Goal: Task Accomplishment & Management: Use online tool/utility

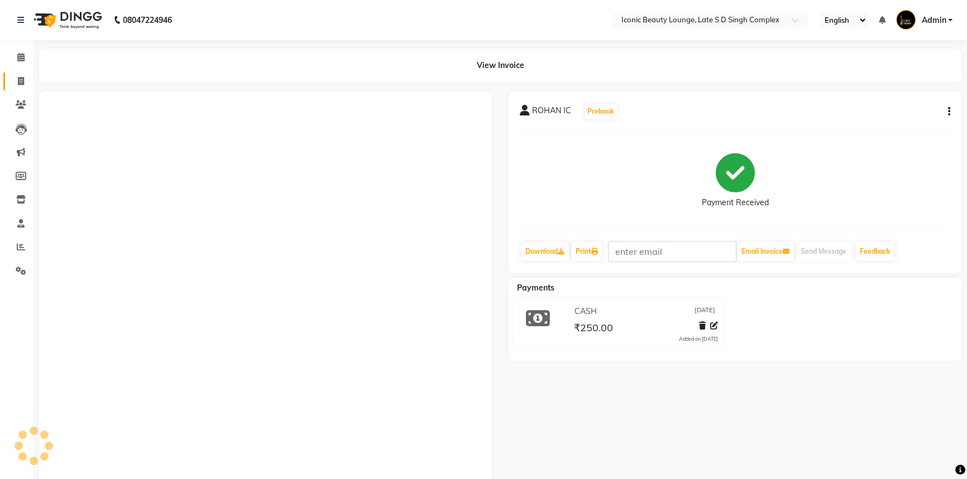
click at [7, 82] on link "Invoice" at bounding box center [16, 82] width 27 height 18
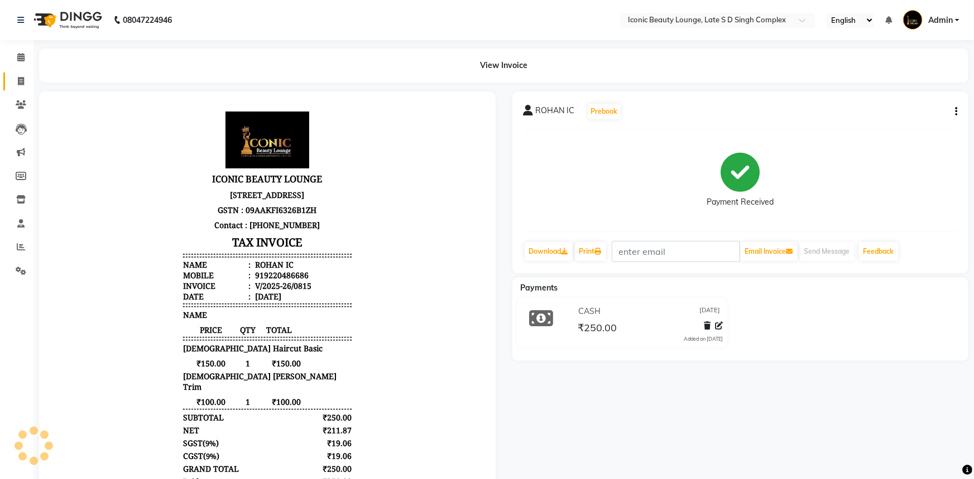
select select "service"
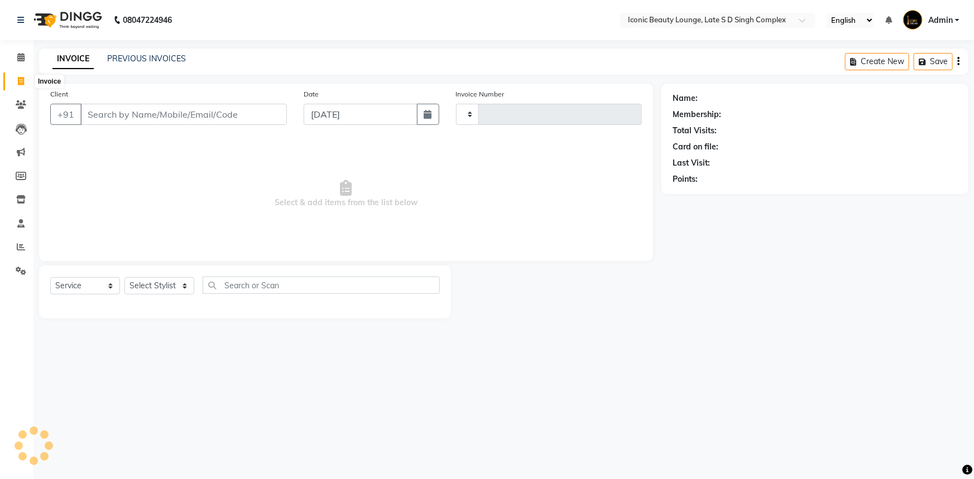
type input "0816"
select select "6614"
click at [88, 116] on input "Client" at bounding box center [183, 114] width 207 height 21
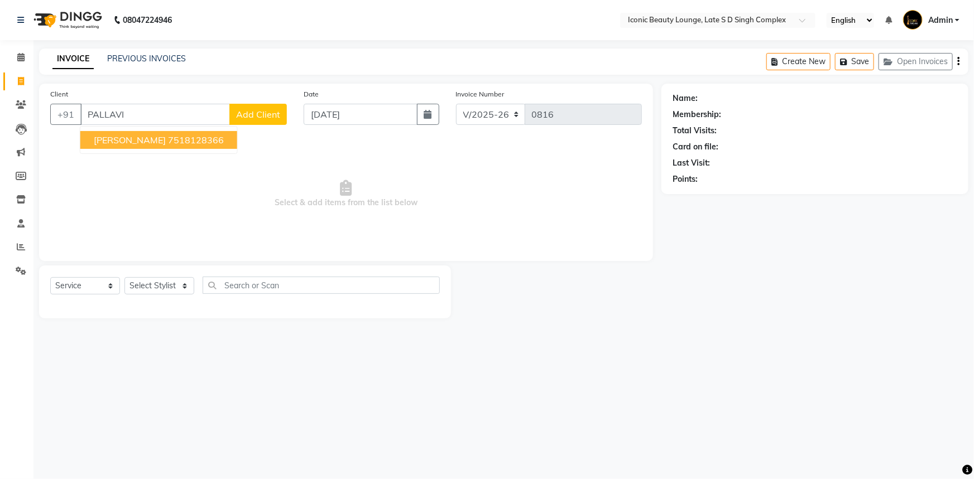
click at [96, 131] on ngb-typeahead-window "[PERSON_NAME] 7518128366" at bounding box center [159, 140] width 158 height 28
click at [96, 131] on button "[PERSON_NAME] 7518128366" at bounding box center [158, 140] width 157 height 18
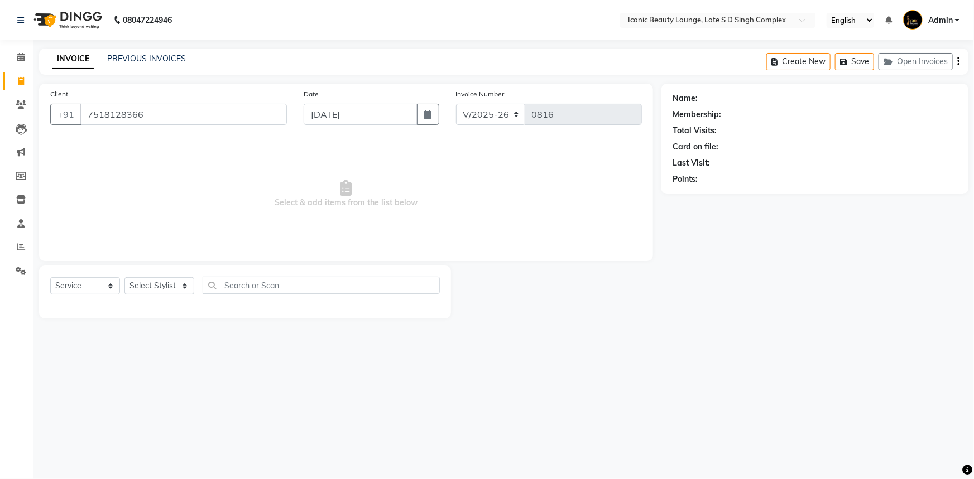
type input "7518128366"
click at [143, 282] on select "Select Stylist [PERSON_NAME] [PERSON_NAME] [PERSON_NAME] [PERSON_NAME] [PERSON_…" at bounding box center [159, 285] width 70 height 17
select select "57161"
click at [124, 277] on select "Select Stylist [PERSON_NAME] [PERSON_NAME] [PERSON_NAME] [PERSON_NAME] [PERSON_…" at bounding box center [159, 285] width 70 height 17
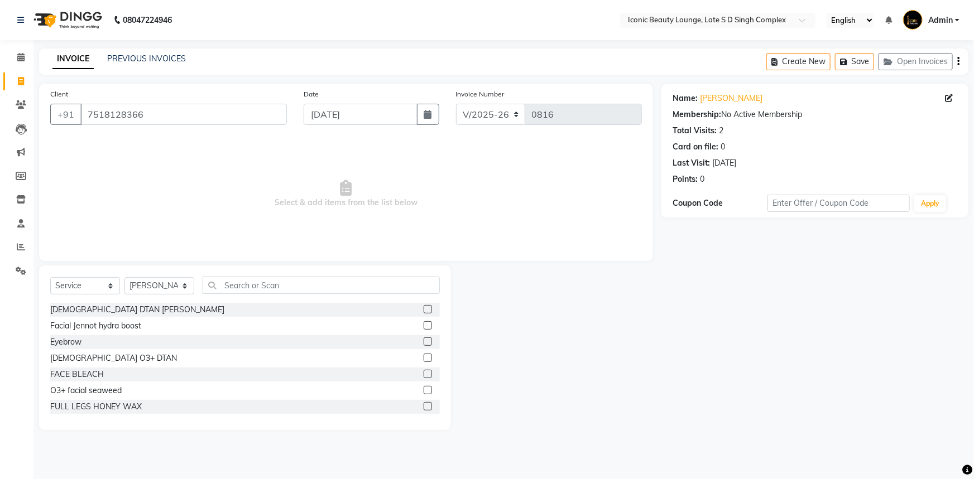
click at [299, 275] on div "Select Service Product Membership Package Voucher Prepaid Gift Card Select Styl…" at bounding box center [245, 348] width 412 height 165
click at [301, 283] on input "text" at bounding box center [321, 285] width 237 height 17
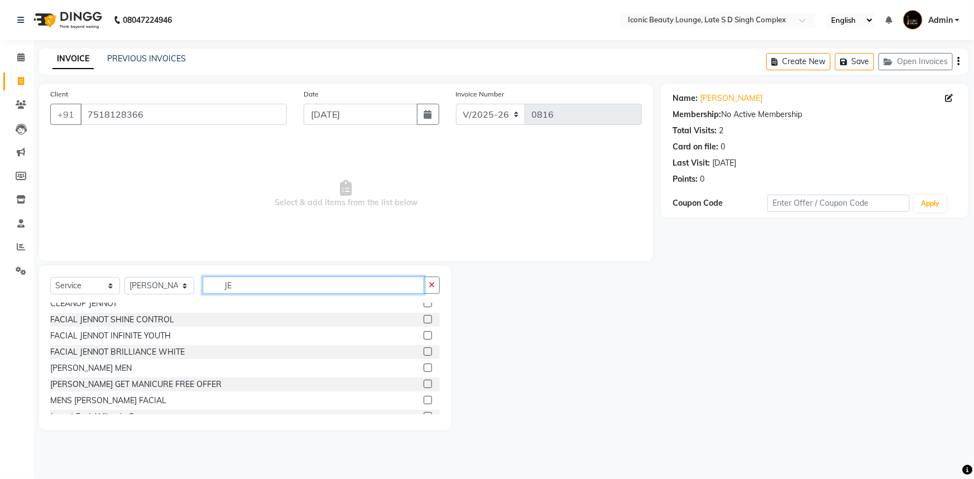
scroll to position [33, 0]
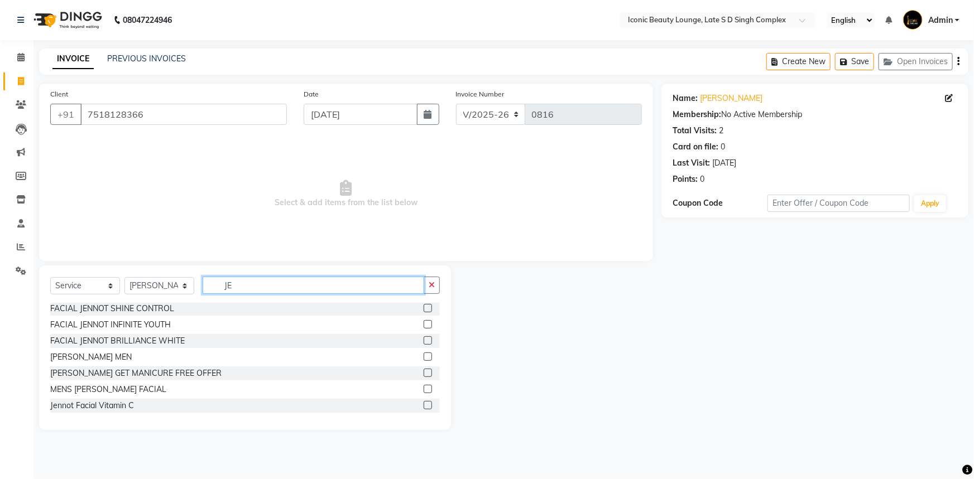
type input "JE"
click at [424, 339] on label at bounding box center [428, 341] width 8 height 8
click at [424, 339] on input "checkbox" at bounding box center [427, 341] width 7 height 7
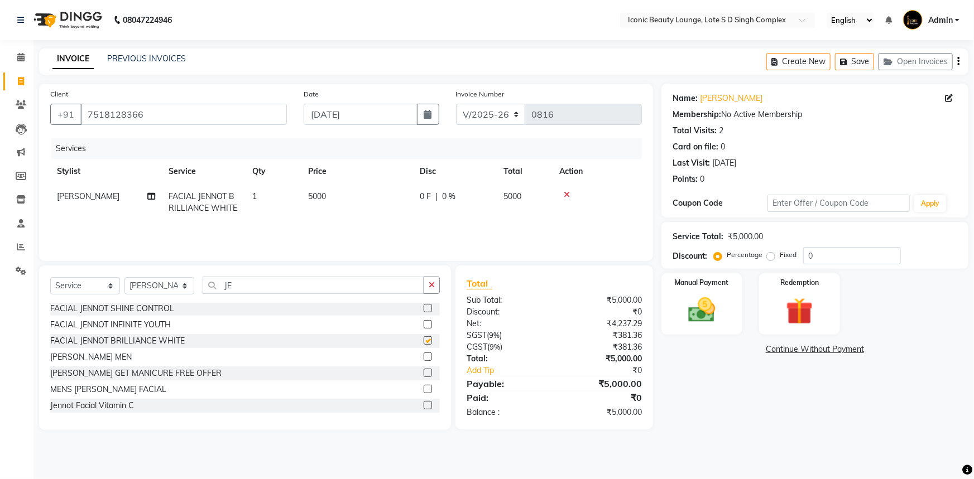
checkbox input "false"
click at [433, 285] on icon "button" at bounding box center [432, 285] width 6 height 8
click at [419, 280] on input "text" at bounding box center [321, 285] width 237 height 17
click at [463, 195] on div "0 F | 0 %" at bounding box center [455, 197] width 70 height 12
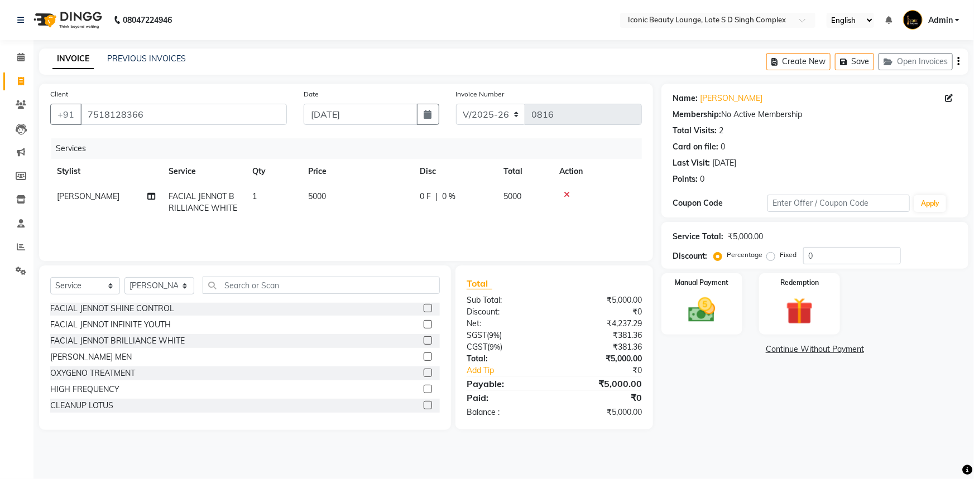
select select "57161"
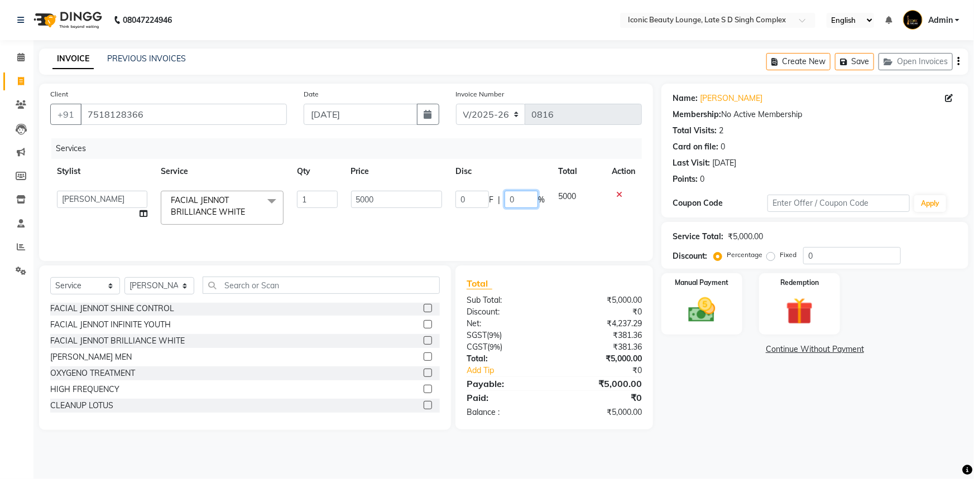
click at [519, 202] on input "0" at bounding box center [521, 199] width 33 height 17
type input "50"
click at [353, 275] on div "Select Service Product Membership Package Voucher Prepaid Gift Card Select Styl…" at bounding box center [245, 348] width 412 height 165
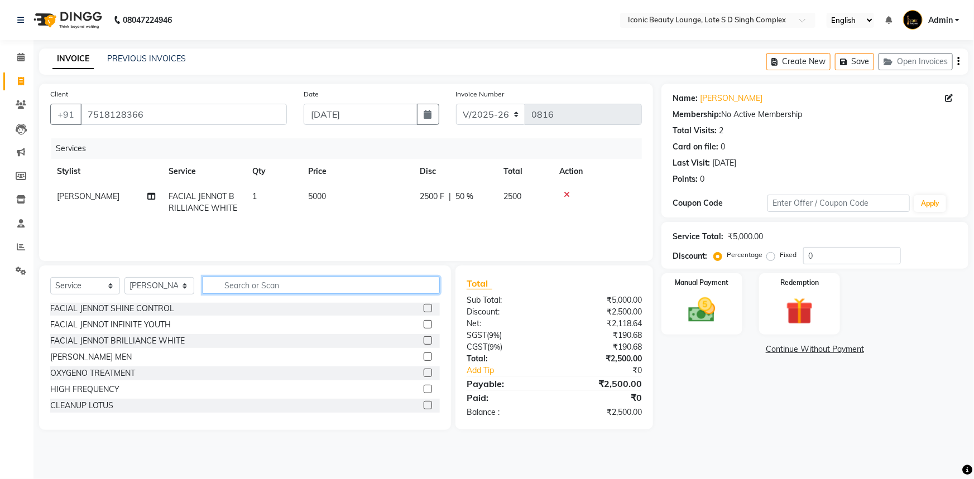
click at [352, 281] on input "text" at bounding box center [321, 285] width 237 height 17
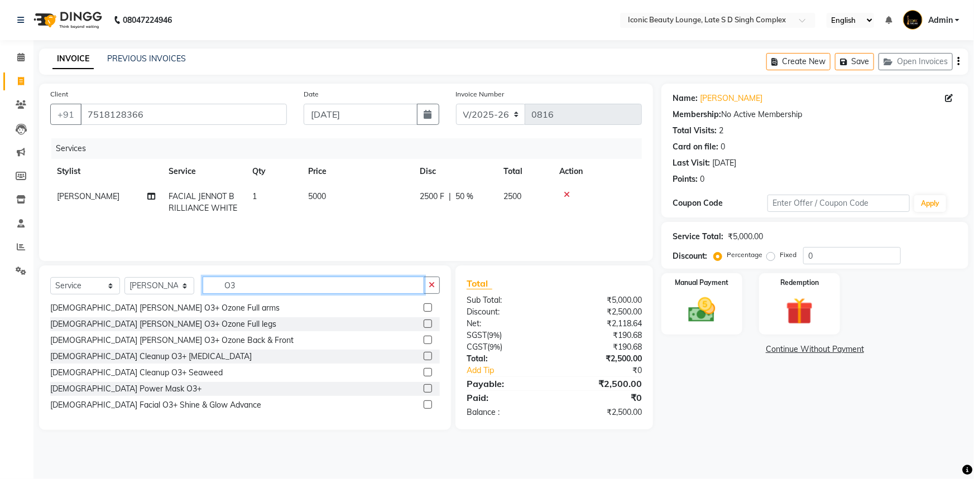
scroll to position [0, 0]
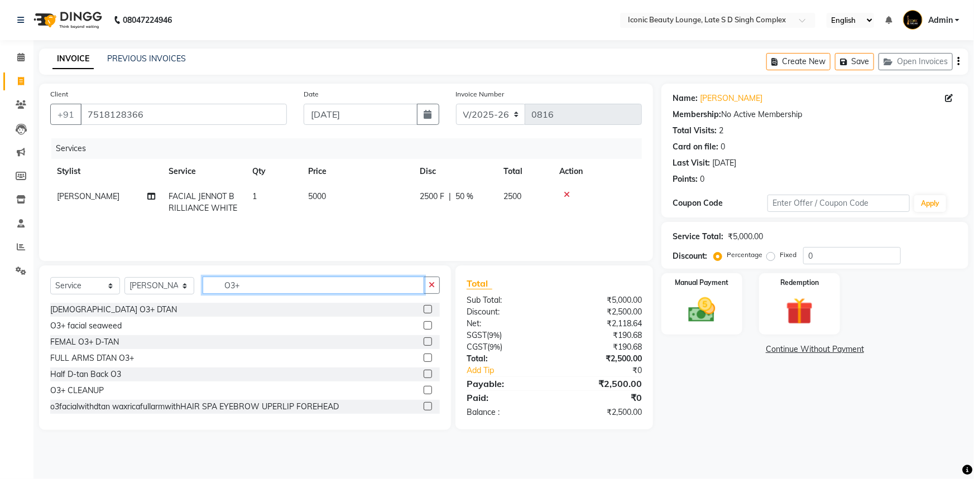
type input "O3+"
click at [424, 340] on label at bounding box center [428, 342] width 8 height 8
click at [424, 340] on input "checkbox" at bounding box center [427, 342] width 7 height 7
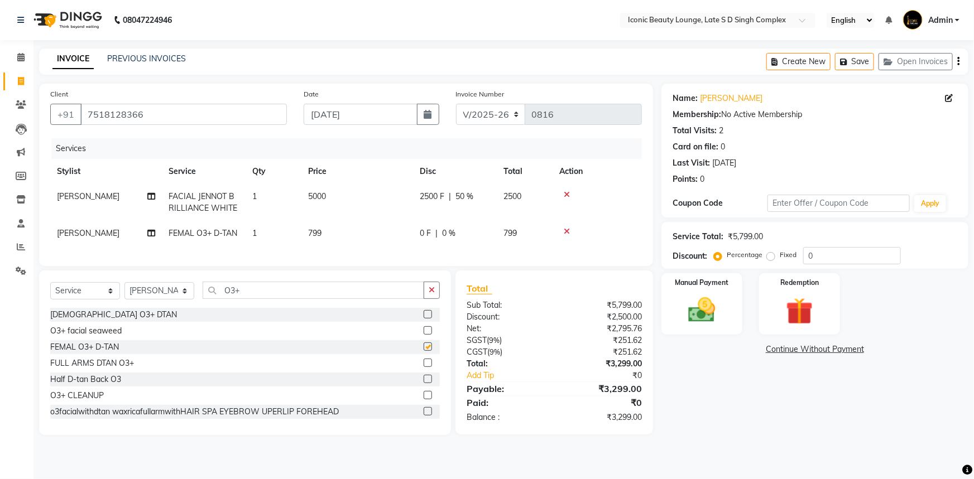
checkbox input "false"
click at [386, 239] on td "799" at bounding box center [357, 233] width 112 height 25
select select "57161"
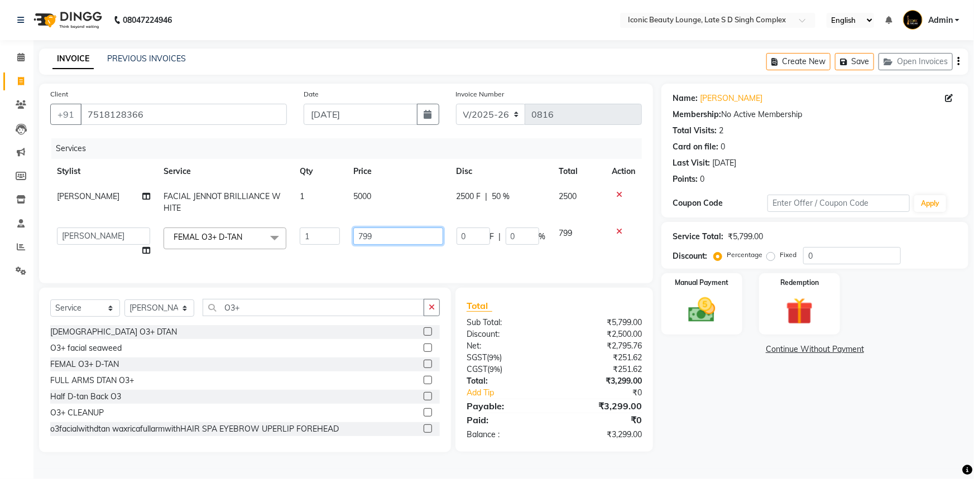
click at [391, 232] on input "799" at bounding box center [397, 236] width 89 height 17
type input "7"
type input "800"
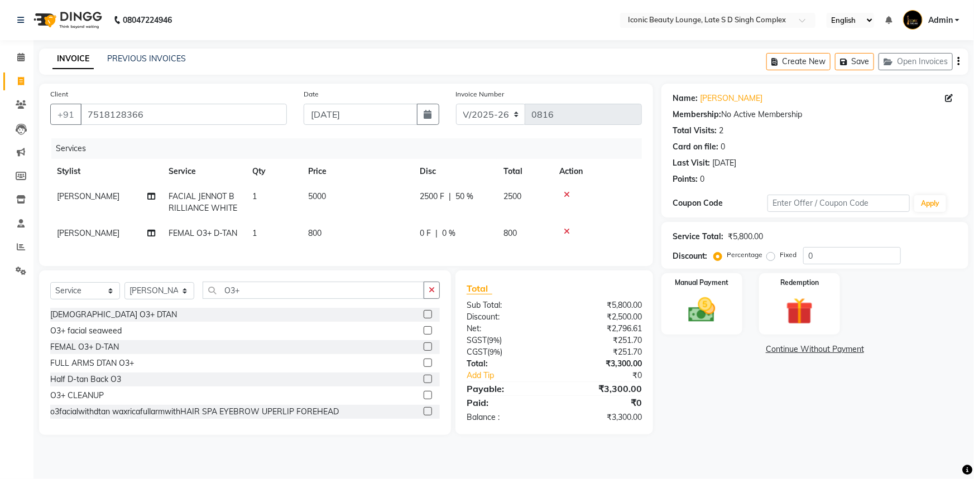
click at [436, 234] on span "|" at bounding box center [436, 234] width 2 height 12
select select "57161"
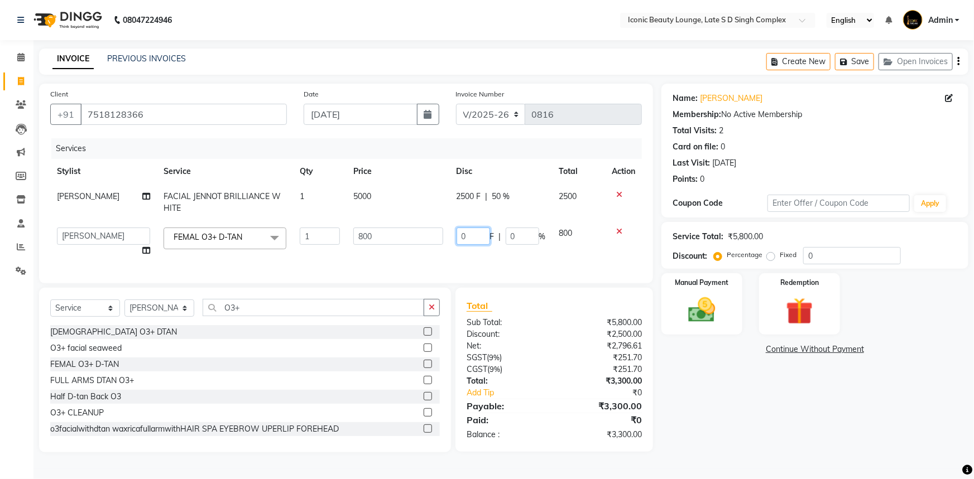
click at [468, 237] on input "0" at bounding box center [473, 236] width 33 height 17
type input "300"
click at [397, 311] on div "Select Service Product Membership Package Voucher Prepaid Gift Card Select Styl…" at bounding box center [245, 312] width 390 height 26
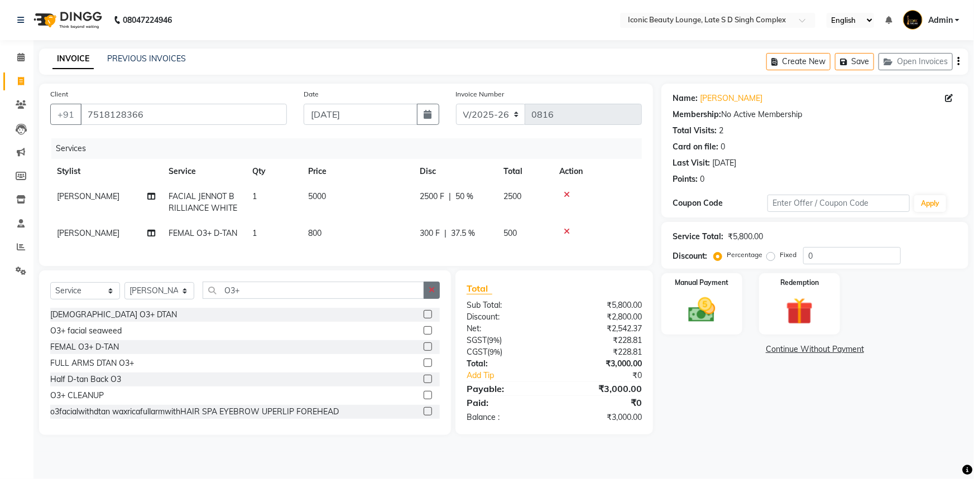
click at [435, 294] on icon "button" at bounding box center [432, 290] width 6 height 8
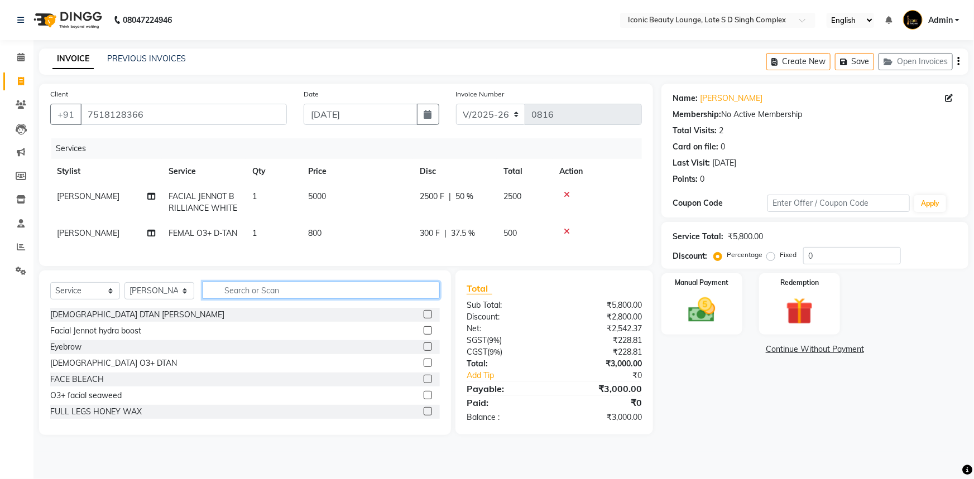
click at [361, 293] on input "text" at bounding box center [321, 290] width 237 height 17
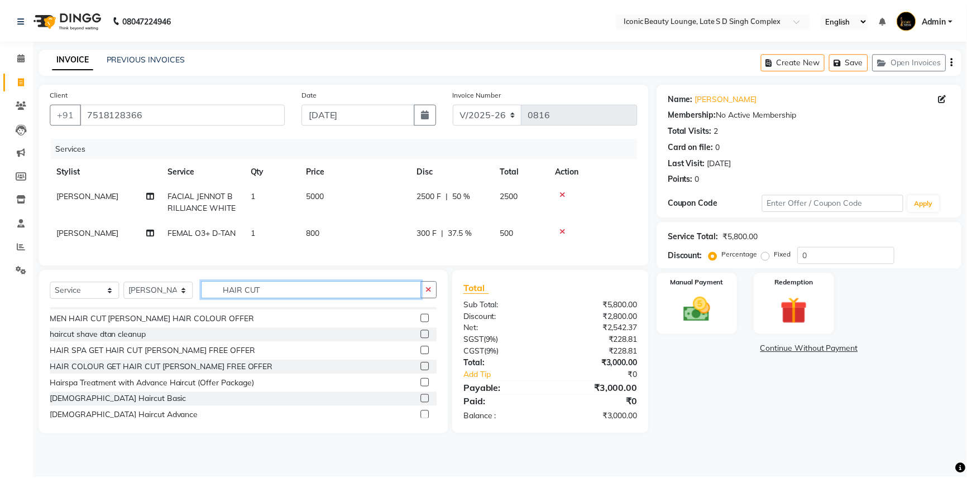
scroll to position [101, 0]
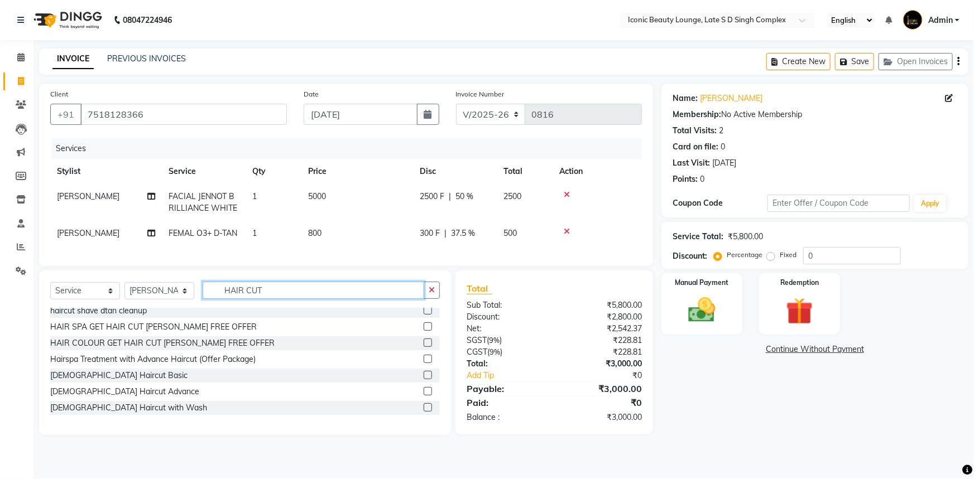
type input "HAIR CUT"
click at [424, 396] on label at bounding box center [428, 391] width 8 height 8
click at [424, 396] on input "checkbox" at bounding box center [427, 391] width 7 height 7
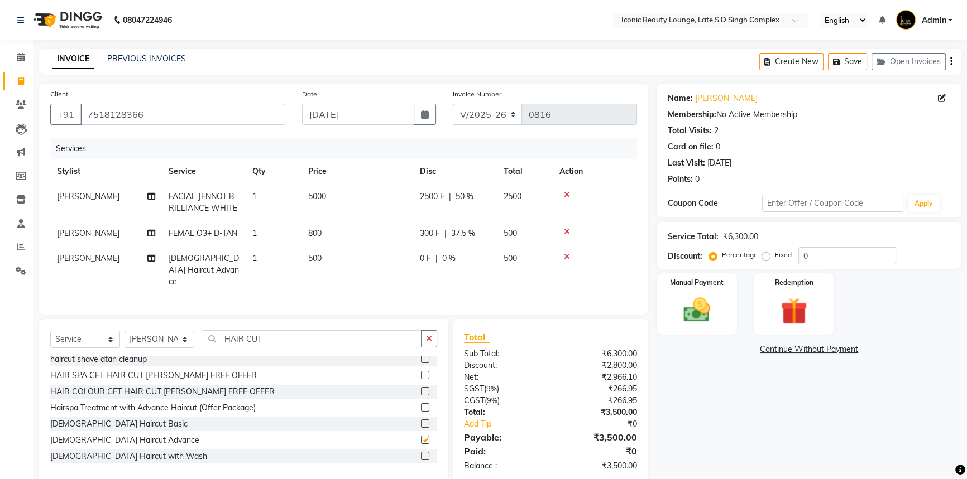
checkbox input "false"
click at [430, 339] on icon "button" at bounding box center [429, 339] width 6 height 8
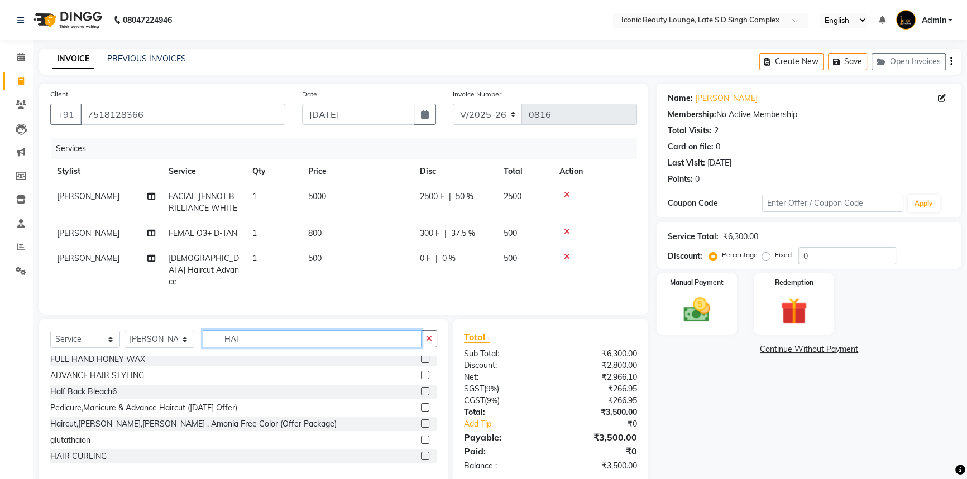
scroll to position [0, 0]
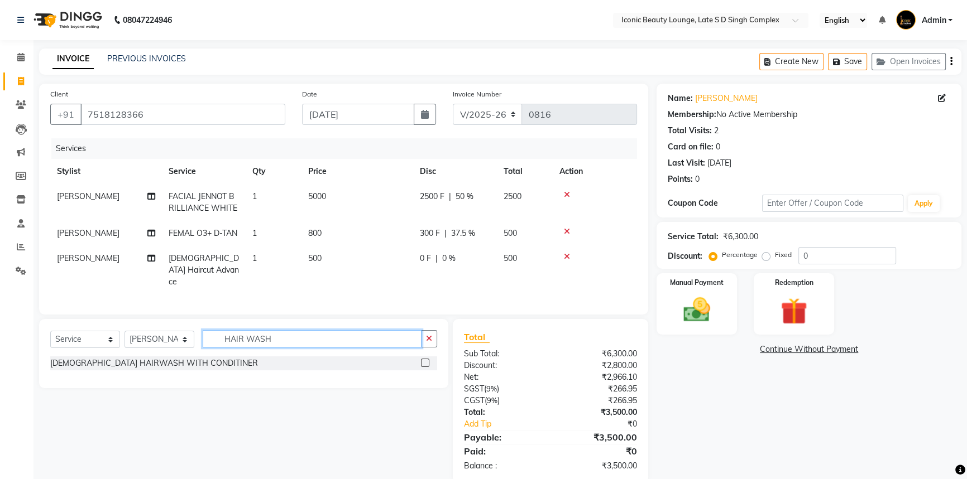
type input "HAIR WASH"
click at [424, 357] on div at bounding box center [429, 364] width 16 height 14
click at [425, 359] on label at bounding box center [425, 363] width 8 height 8
click at [425, 360] on input "checkbox" at bounding box center [424, 363] width 7 height 7
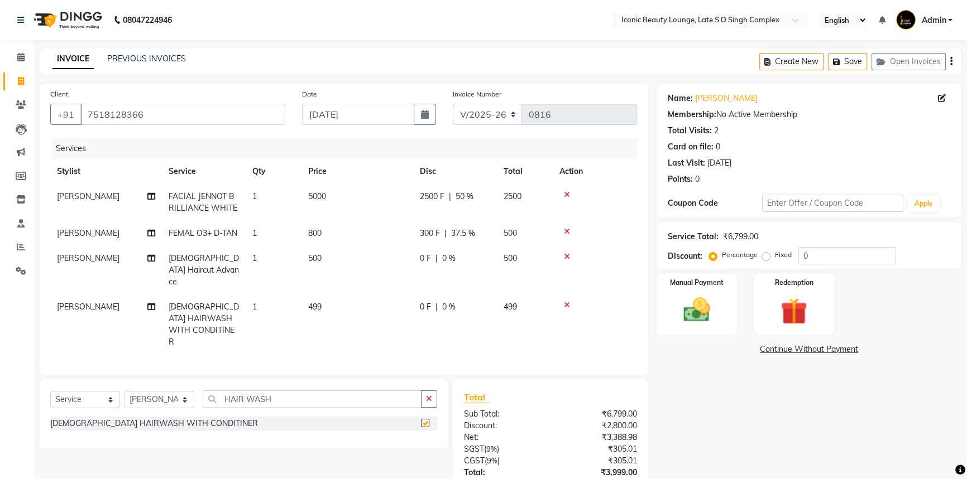
checkbox input "false"
click at [469, 265] on td "0 F | 0 %" at bounding box center [455, 270] width 84 height 49
select select "57161"
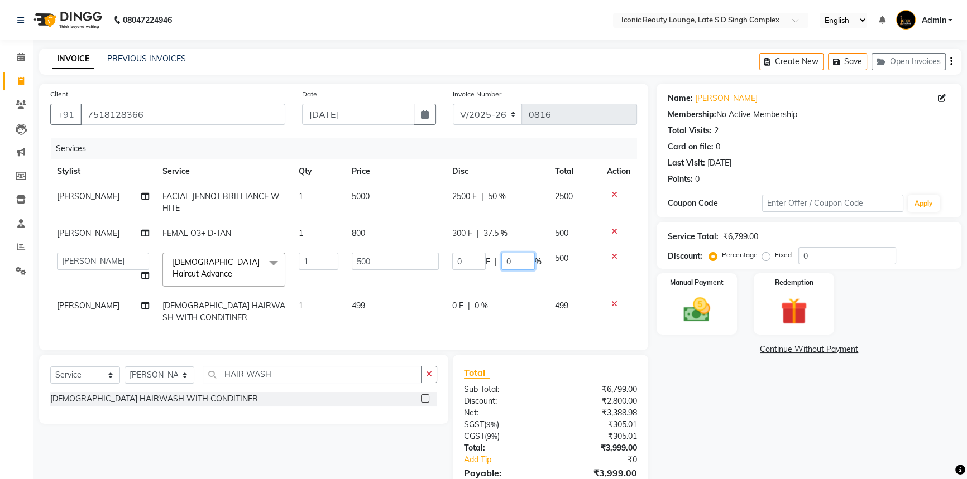
click at [531, 260] on input "0" at bounding box center [517, 261] width 33 height 17
type input "50"
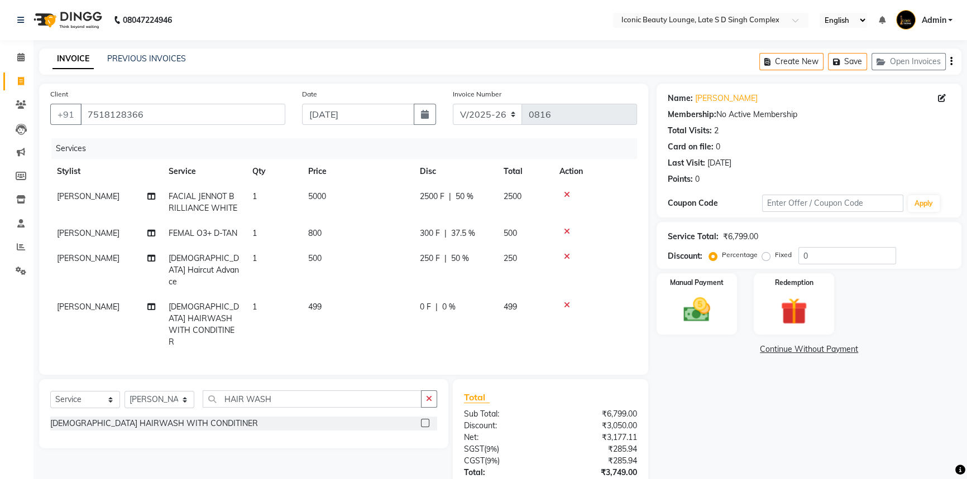
click at [484, 301] on div "0 F | 0 %" at bounding box center [455, 307] width 70 height 12
select select "57161"
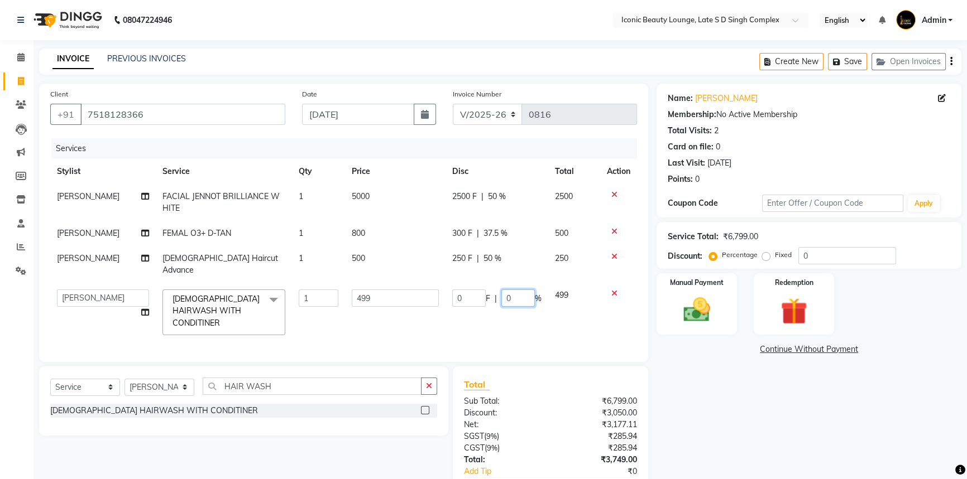
click at [521, 290] on input "0" at bounding box center [517, 298] width 33 height 17
type input "50"
click at [430, 361] on div "Client [PHONE_NUMBER] Date [DATE] Invoice Number V/2025 V/[PHONE_NUMBER] Servic…" at bounding box center [344, 307] width 626 height 447
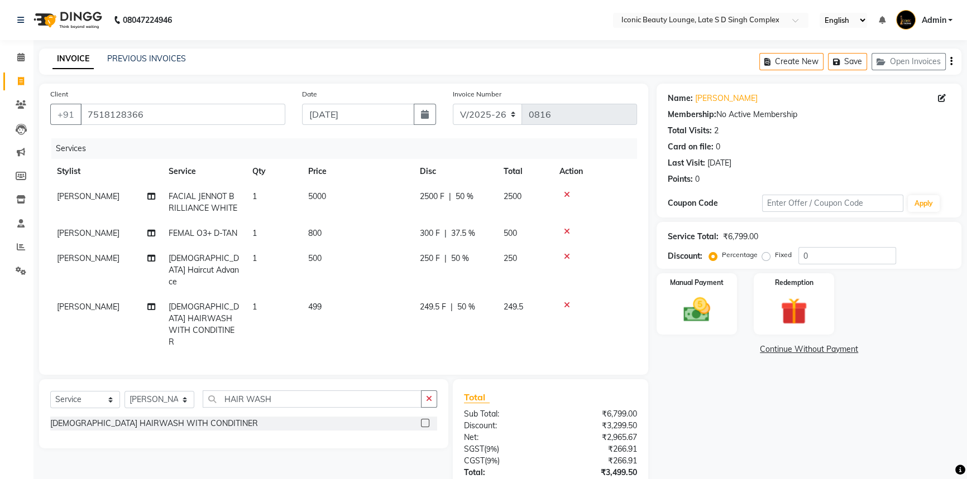
click at [428, 380] on div "Select Service Product Membership Package Voucher Prepaid Gift Card Select Styl…" at bounding box center [243, 414] width 409 height 69
click at [429, 391] on button "button" at bounding box center [429, 399] width 16 height 17
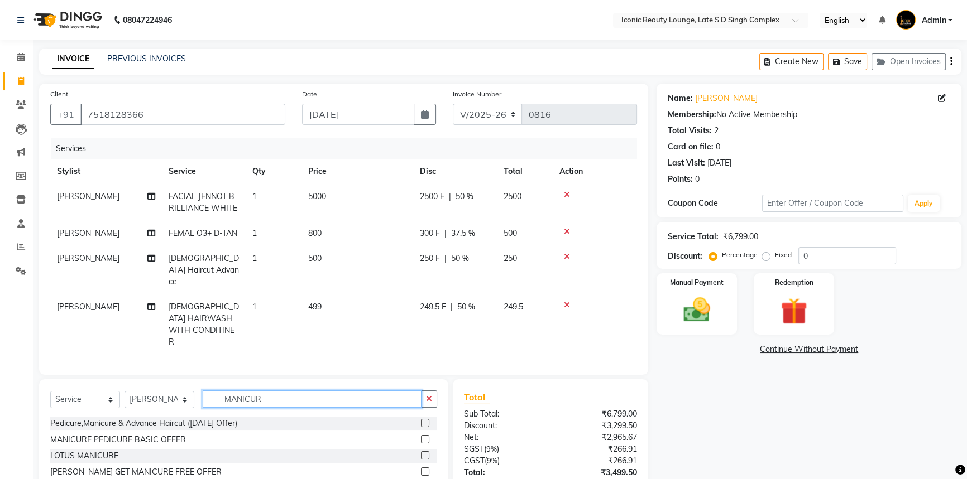
scroll to position [1, 0]
type input "MANICUR"
click at [421, 434] on label at bounding box center [425, 438] width 8 height 8
click at [421, 435] on input "checkbox" at bounding box center [424, 438] width 7 height 7
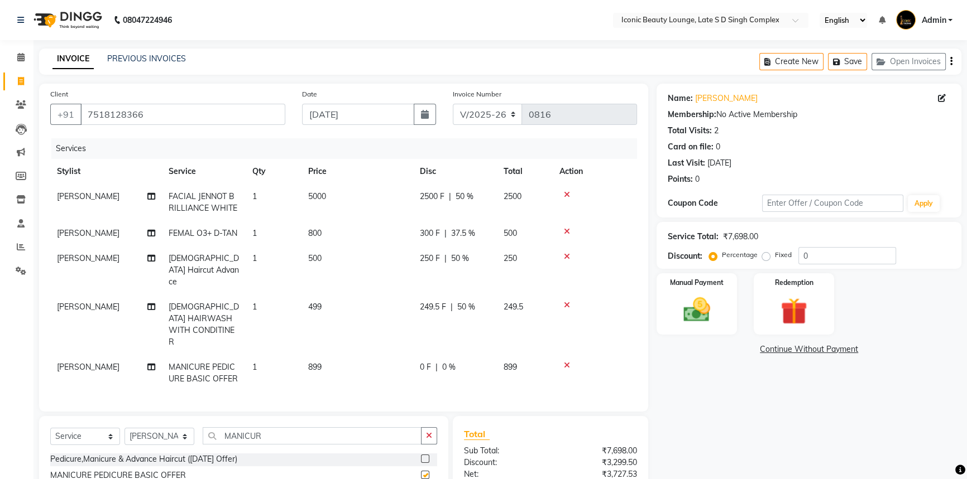
checkbox input "false"
click at [428, 428] on button "button" at bounding box center [429, 436] width 16 height 17
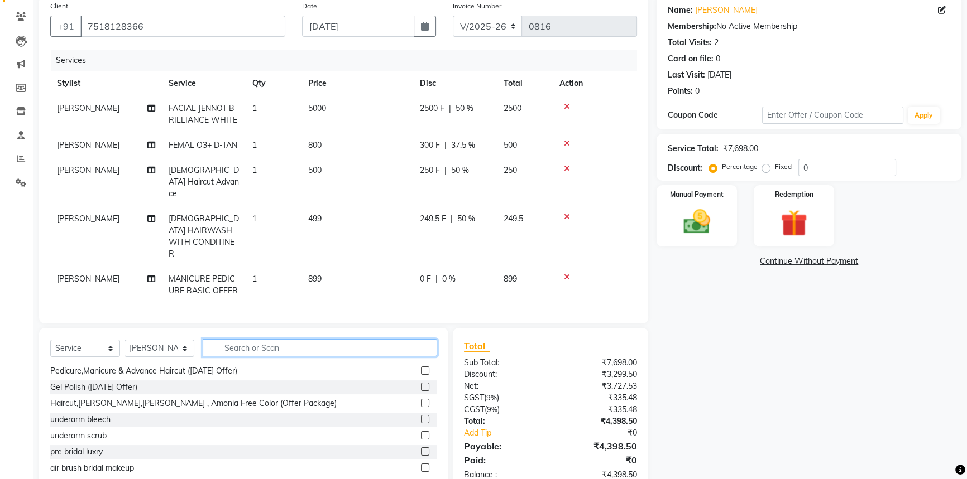
scroll to position [102, 0]
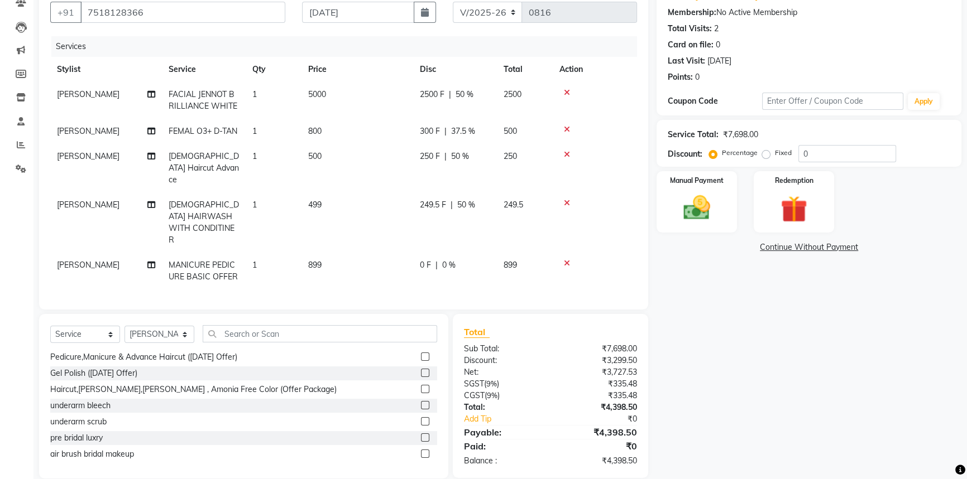
click at [352, 253] on td "899" at bounding box center [357, 271] width 112 height 37
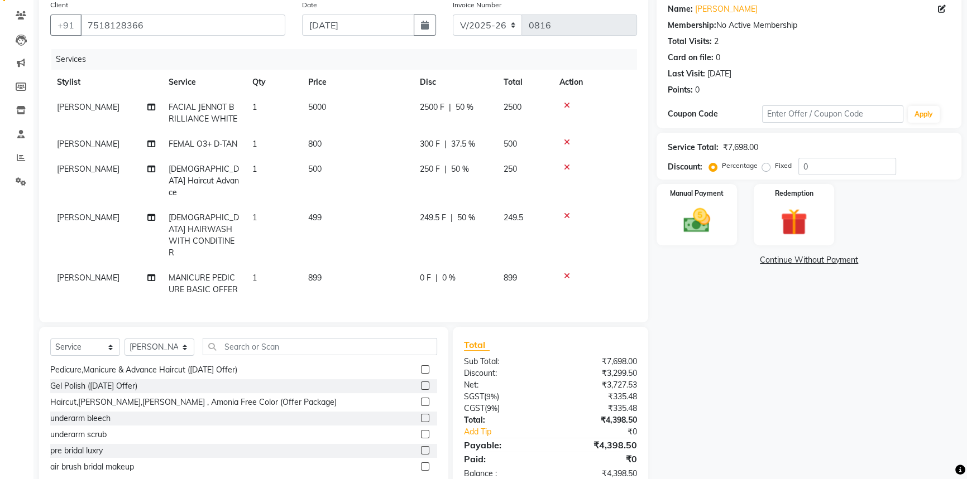
select select "57161"
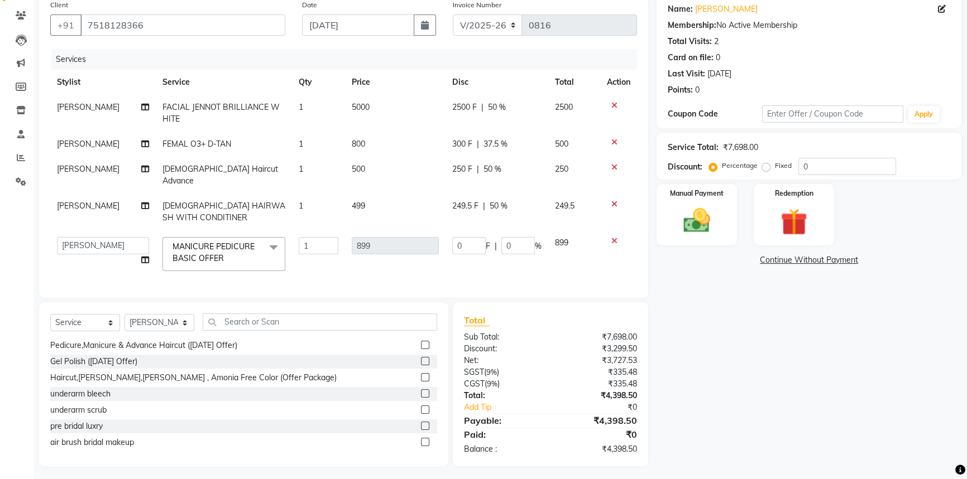
click at [385, 199] on td "499" at bounding box center [395, 212] width 100 height 37
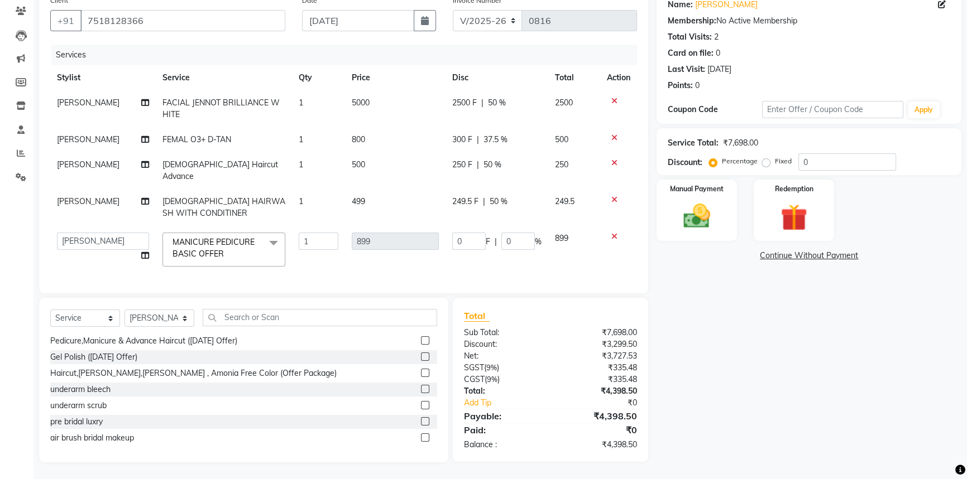
select select "57161"
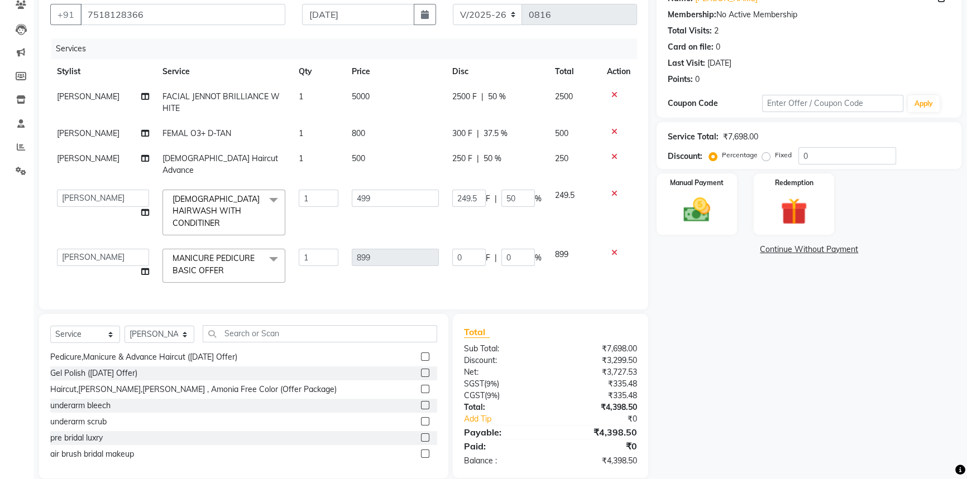
click at [385, 199] on td "499" at bounding box center [395, 212] width 100 height 59
click at [402, 190] on input "499" at bounding box center [395, 198] width 87 height 17
click at [402, 192] on input "499" at bounding box center [395, 198] width 87 height 17
type input "4"
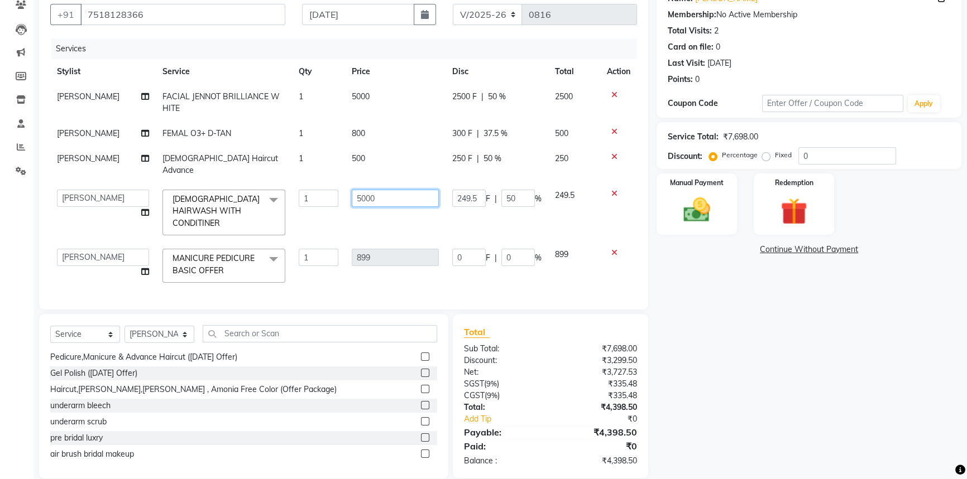
type input "500"
click at [541, 402] on div "Total:" at bounding box center [502, 408] width 95 height 12
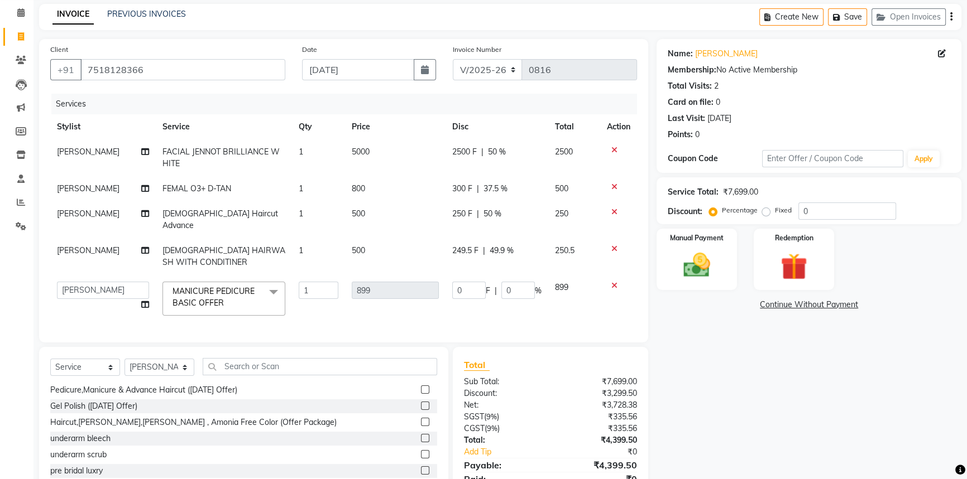
scroll to position [89, 0]
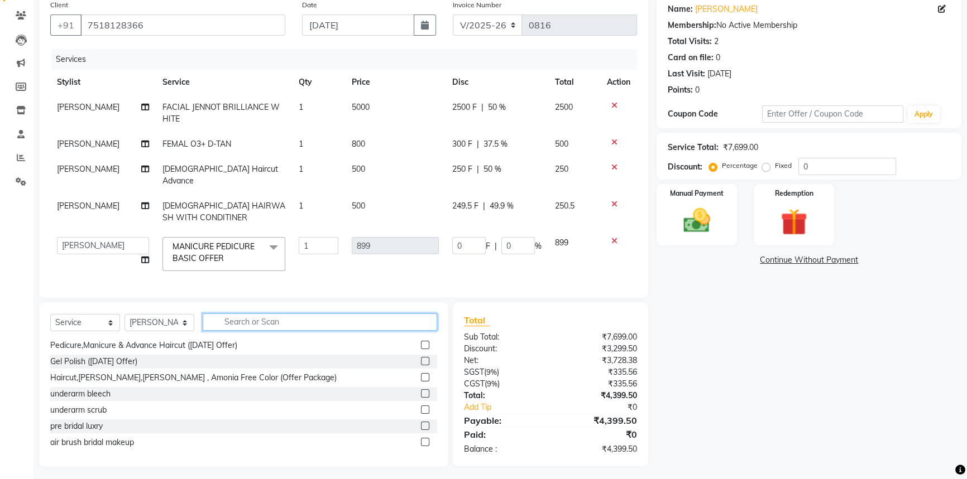
click at [374, 314] on input "text" at bounding box center [320, 322] width 234 height 17
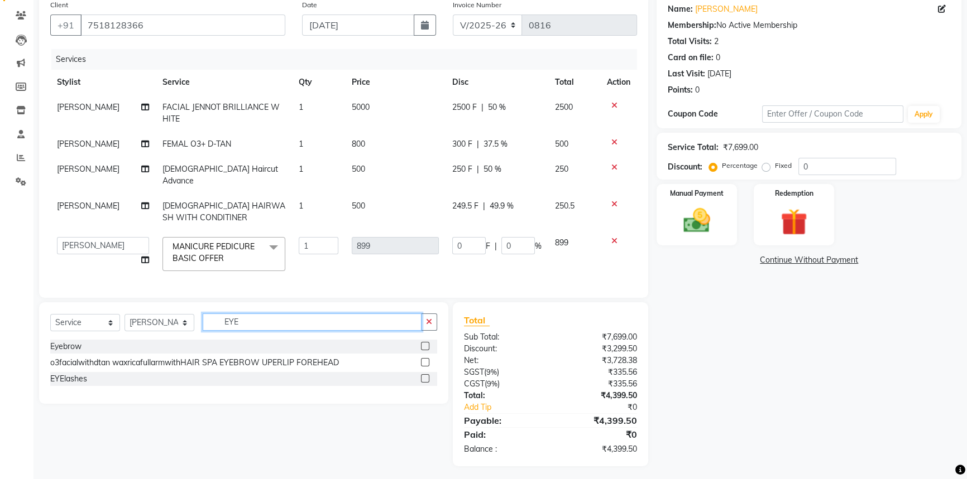
scroll to position [0, 0]
type input "EYE"
click at [425, 342] on label at bounding box center [425, 346] width 8 height 8
click at [425, 343] on input "checkbox" at bounding box center [424, 346] width 7 height 7
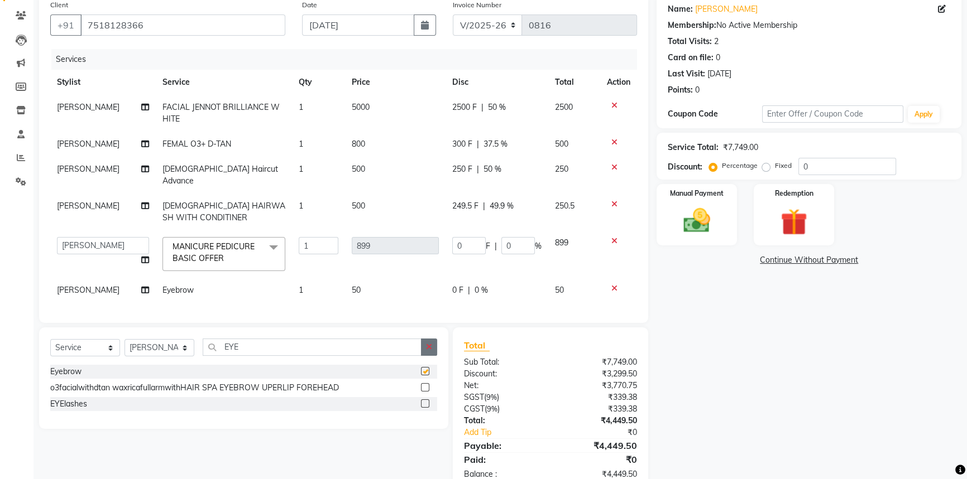
checkbox input "false"
click at [430, 343] on icon "button" at bounding box center [429, 347] width 6 height 8
type input "UPER"
click at [424, 367] on label at bounding box center [425, 371] width 8 height 8
click at [424, 368] on input "checkbox" at bounding box center [424, 371] width 7 height 7
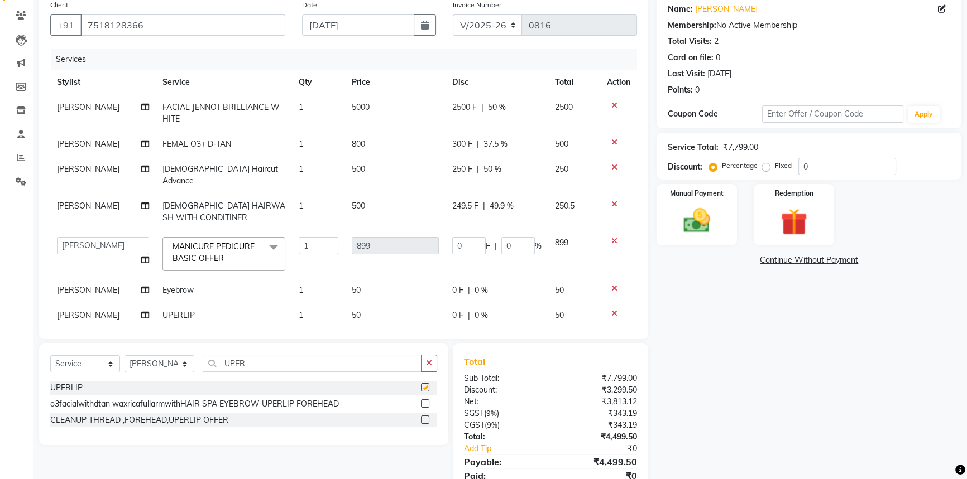
checkbox input "false"
click at [426, 363] on icon "button" at bounding box center [429, 363] width 6 height 8
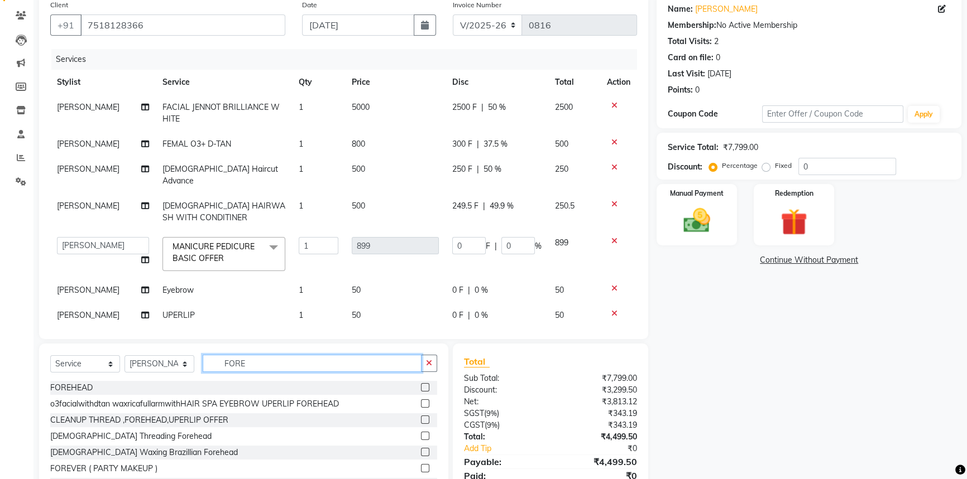
type input "FORE"
click at [421, 387] on label at bounding box center [425, 387] width 8 height 8
click at [421, 387] on input "checkbox" at bounding box center [424, 388] width 7 height 7
checkbox input "false"
click at [78, 237] on select "[PERSON_NAME] [PERSON_NAME] [PERSON_NAME] [PERSON_NAME] [PERSON_NAME]" at bounding box center [103, 245] width 92 height 17
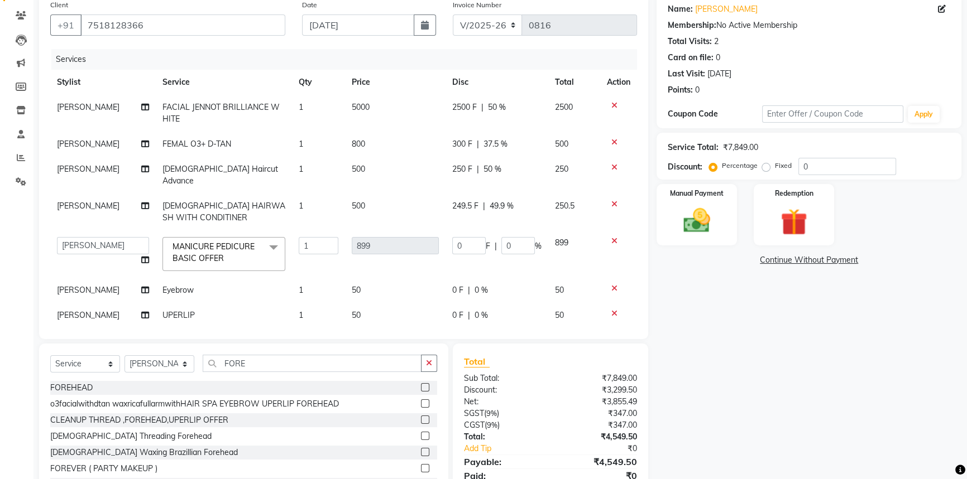
select select "57165"
click at [87, 194] on td "[PERSON_NAME]" at bounding box center [102, 212] width 105 height 37
select select "57161"
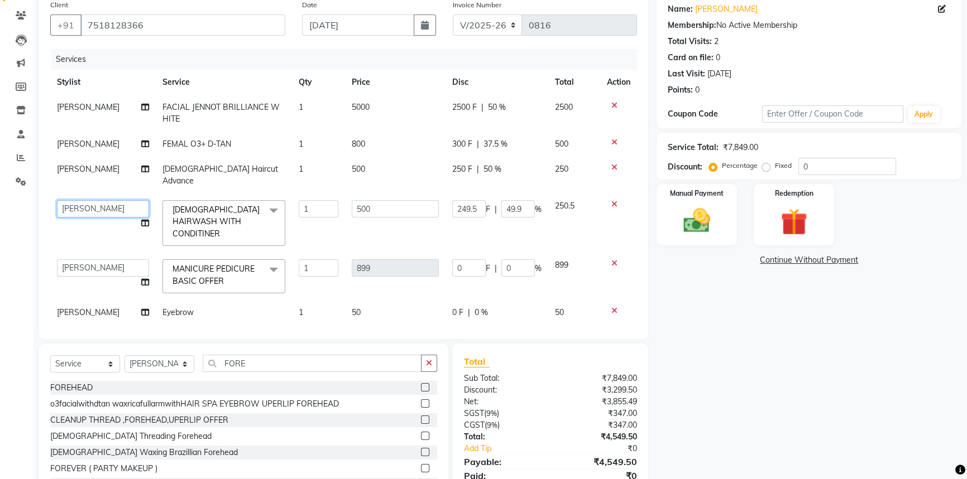
click at [87, 200] on select "[PERSON_NAME] [PERSON_NAME] [PERSON_NAME] [PERSON_NAME] [PERSON_NAME]" at bounding box center [103, 208] width 92 height 17
click at [84, 167] on span "[PERSON_NAME]" at bounding box center [88, 169] width 63 height 10
select select "57161"
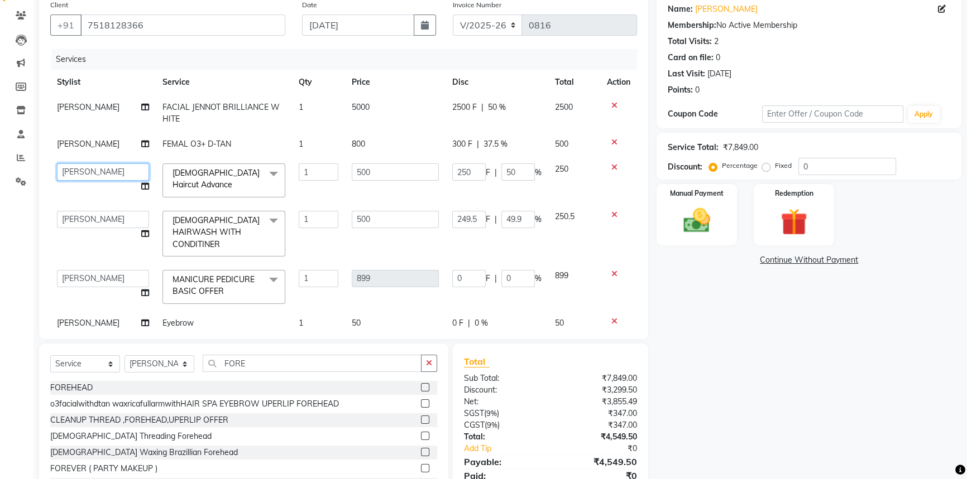
click at [84, 167] on select "[PERSON_NAME] [PERSON_NAME] [PERSON_NAME] [PERSON_NAME] [PERSON_NAME]" at bounding box center [103, 172] width 92 height 17
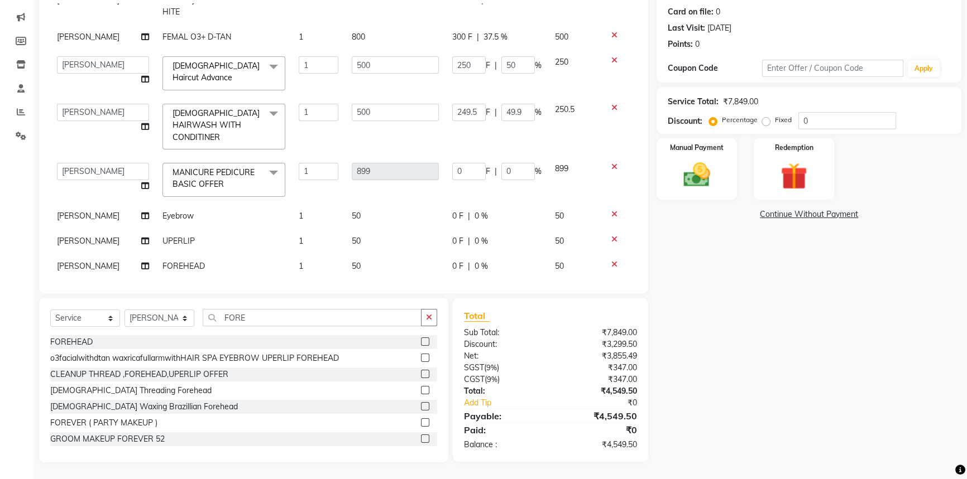
scroll to position [61, 0]
click at [490, 210] on div "0 F | 0 %" at bounding box center [496, 216] width 89 height 12
select select "57161"
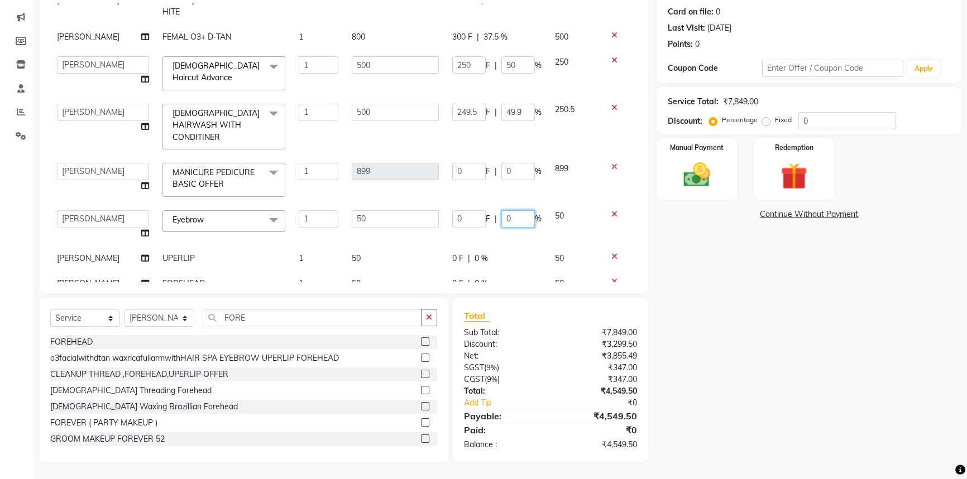
click at [502, 210] on input "0" at bounding box center [517, 218] width 33 height 17
type input "50"
click at [493, 241] on tbody "[PERSON_NAME] FACIAL JENNOT BRILLIANCE WHITE 1 5000 2500 F | 50 % 2500 [PERSON_…" at bounding box center [343, 142] width 587 height 309
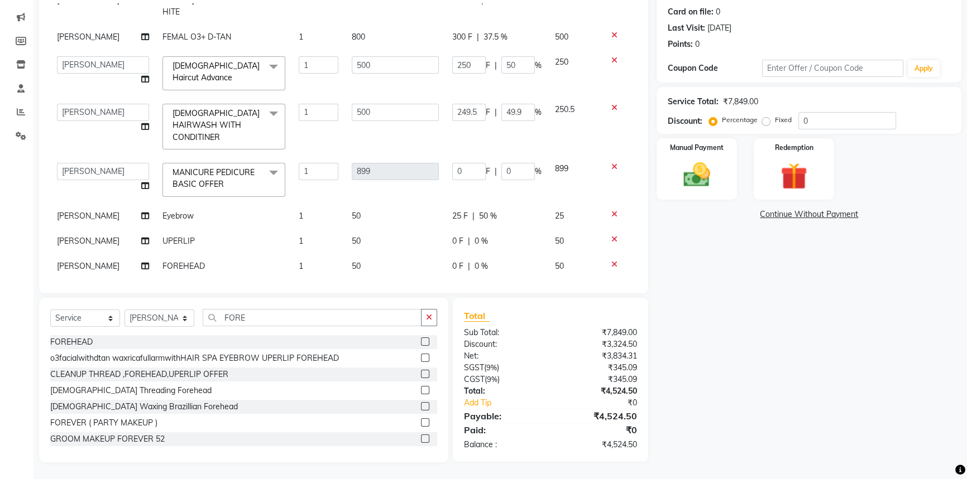
click at [487, 210] on span "50 %" at bounding box center [488, 216] width 18 height 12
select select "57161"
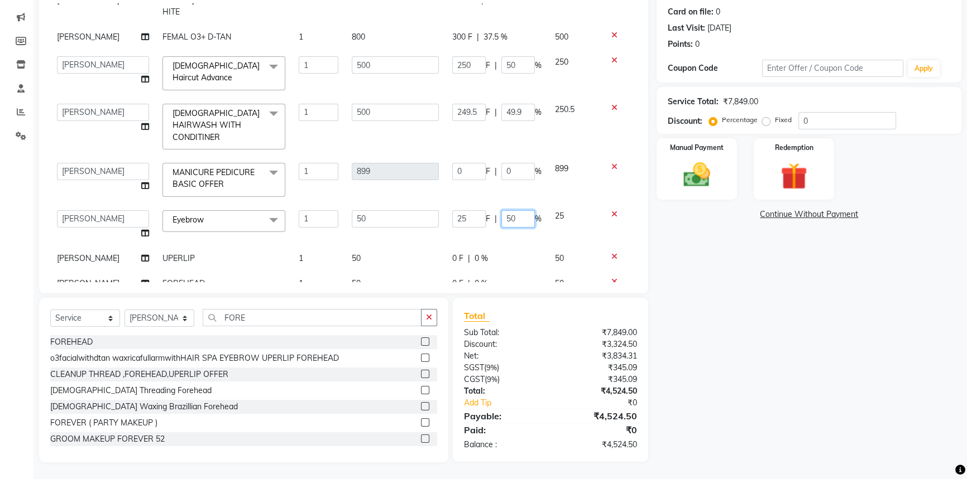
click at [517, 204] on td "25 F | 50 %" at bounding box center [496, 225] width 103 height 42
click at [517, 210] on input "50" at bounding box center [517, 218] width 33 height 17
type input "5"
type input "100"
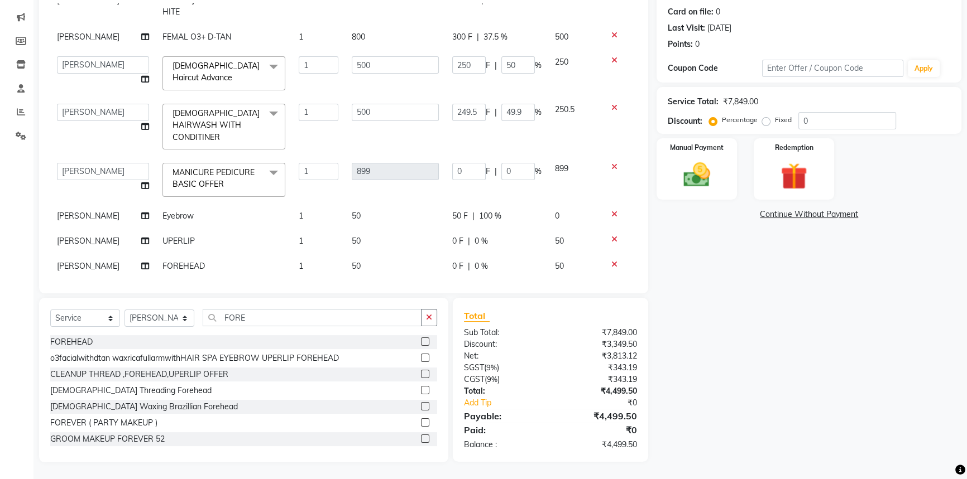
click at [486, 239] on td "0 F | 0 %" at bounding box center [496, 241] width 103 height 25
select select "57161"
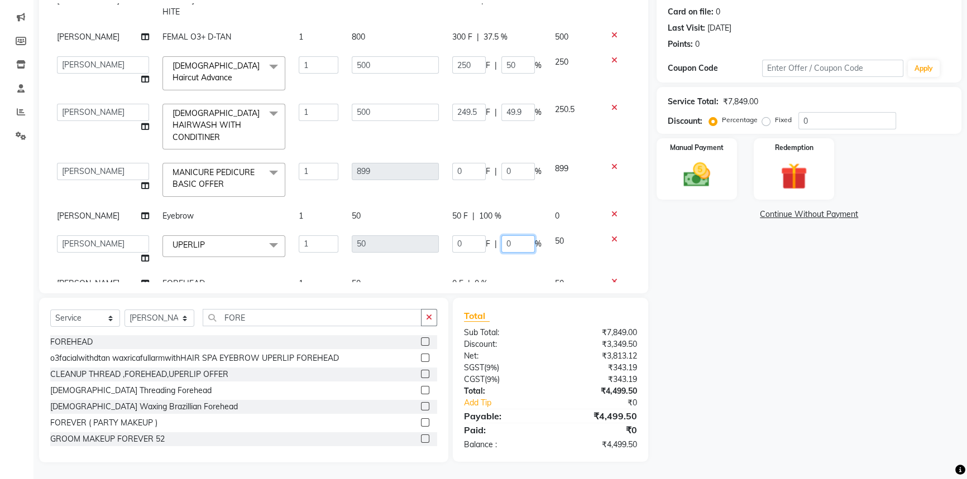
click at [502, 236] on input "0" at bounding box center [517, 244] width 33 height 17
type input "100"
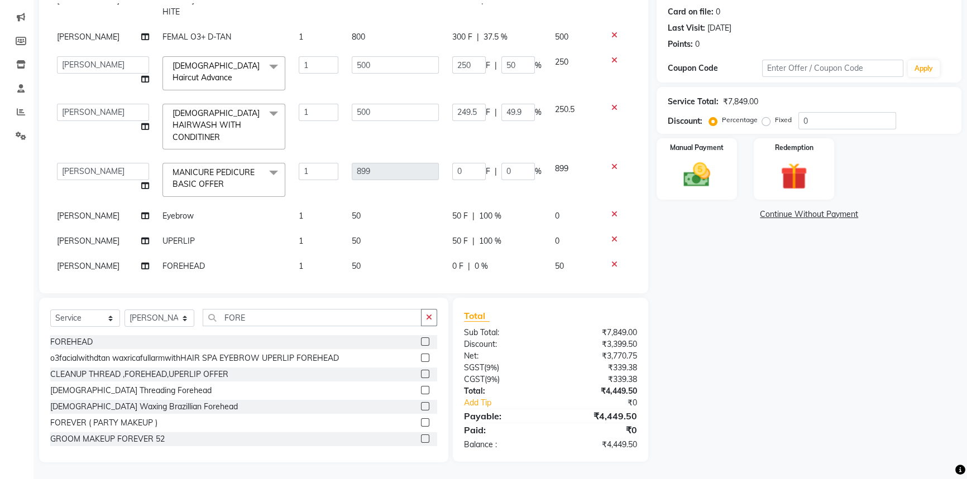
drag, startPoint x: 492, startPoint y: 252, endPoint x: 494, endPoint y: 266, distance: 14.1
click at [493, 262] on tbody "[PERSON_NAME] FACIAL JENNOT BRILLIANCE WHITE 1 5000 2500 F | 50 % 2500 [PERSON_…" at bounding box center [343, 133] width 587 height 291
click at [494, 261] on div "0 F | 0 %" at bounding box center [496, 267] width 89 height 12
select select "57161"
click at [501, 261] on input "0" at bounding box center [517, 269] width 33 height 17
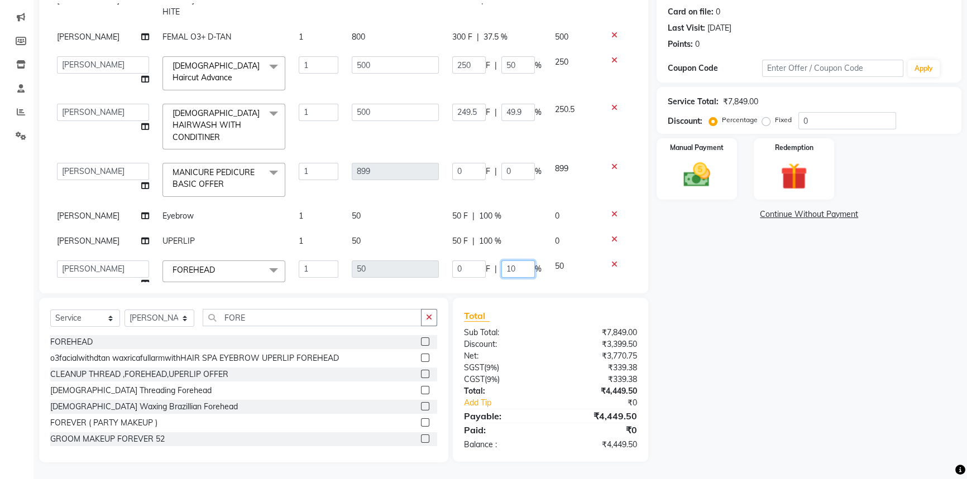
type input "100"
click at [580, 387] on div "₹4,449.50" at bounding box center [597, 392] width 95 height 12
click at [430, 320] on icon "button" at bounding box center [429, 318] width 6 height 8
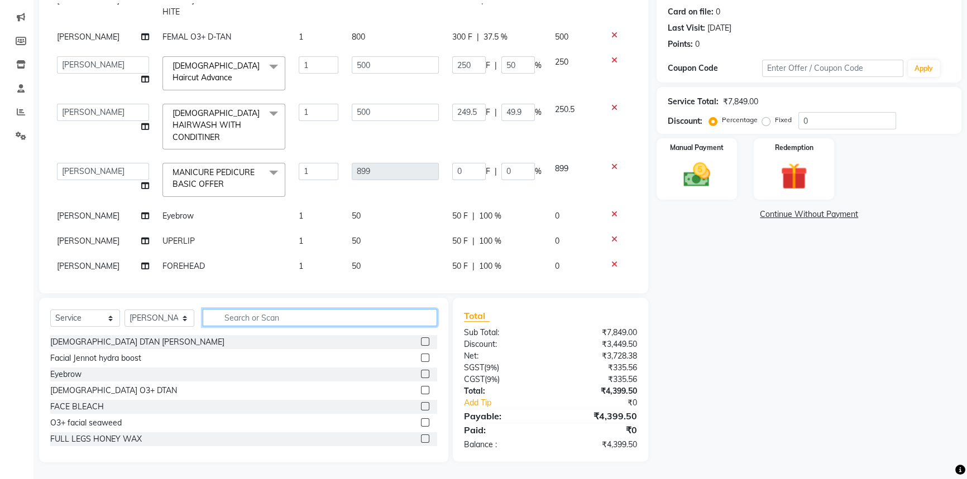
click at [337, 318] on input "text" at bounding box center [320, 317] width 234 height 17
click at [330, 318] on input "text" at bounding box center [320, 317] width 234 height 17
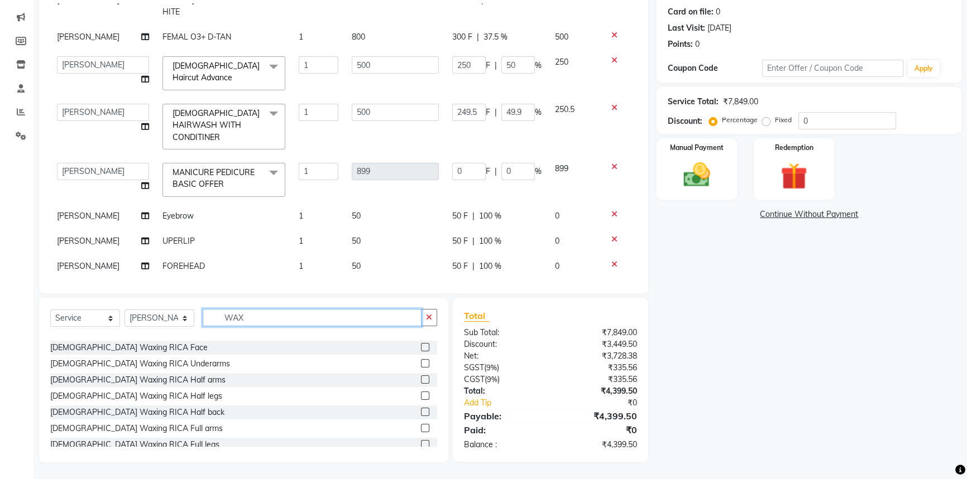
scroll to position [101, 0]
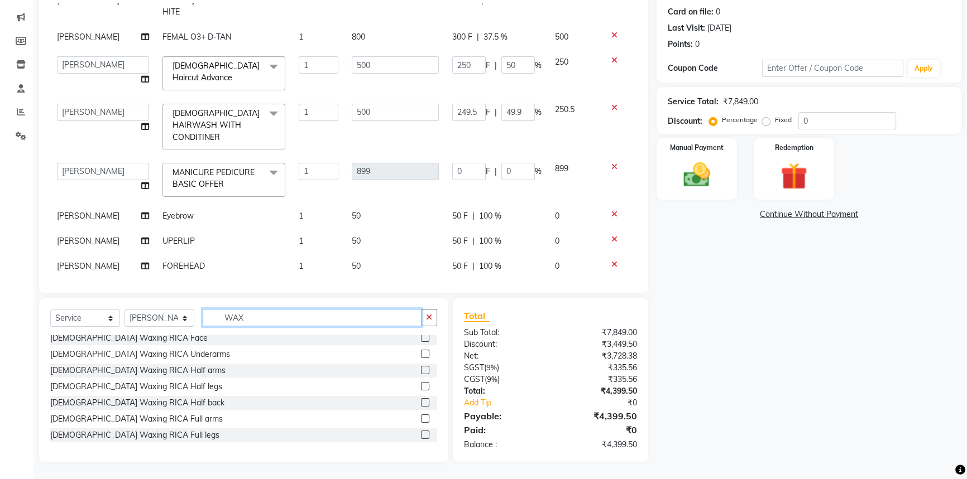
type input "WAX"
click at [421, 417] on label at bounding box center [425, 419] width 8 height 8
click at [421, 417] on input "checkbox" at bounding box center [424, 419] width 7 height 7
checkbox input "false"
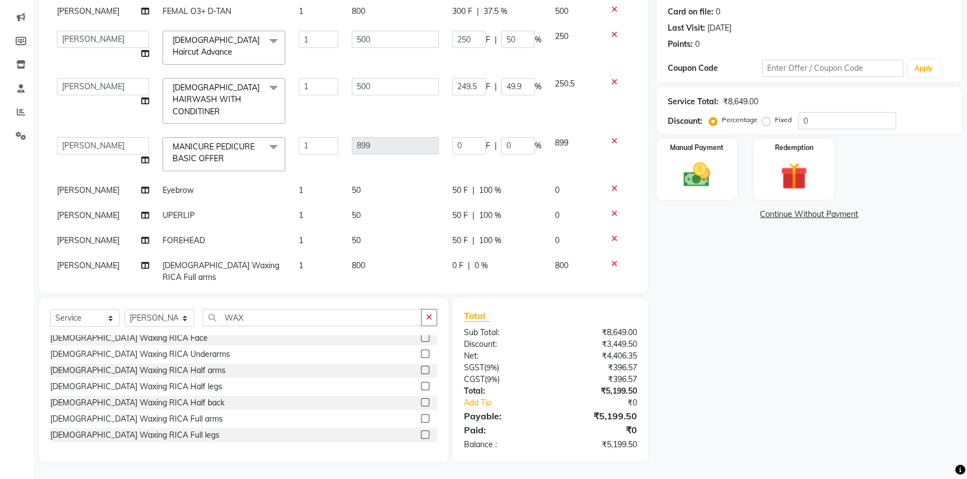
click at [457, 260] on div "0 F | 0 %" at bounding box center [496, 266] width 89 height 12
select select "57161"
drag, startPoint x: 479, startPoint y: 255, endPoint x: 468, endPoint y: 253, distance: 10.7
click at [474, 260] on div "0 F | 0 %" at bounding box center [496, 268] width 89 height 17
click at [468, 260] on input "0" at bounding box center [468, 268] width 33 height 17
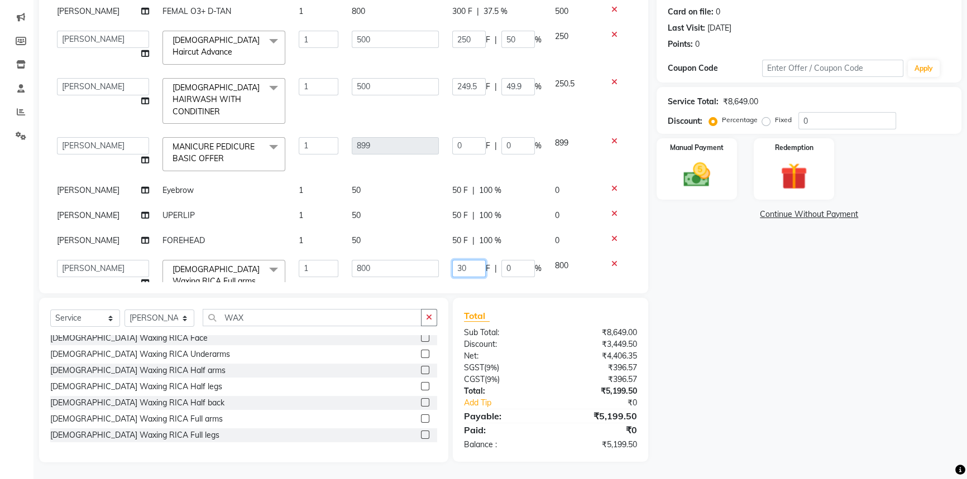
type input "300"
click at [558, 316] on div "Total" at bounding box center [551, 315] width 174 height 13
click at [611, 137] on icon at bounding box center [614, 141] width 6 height 8
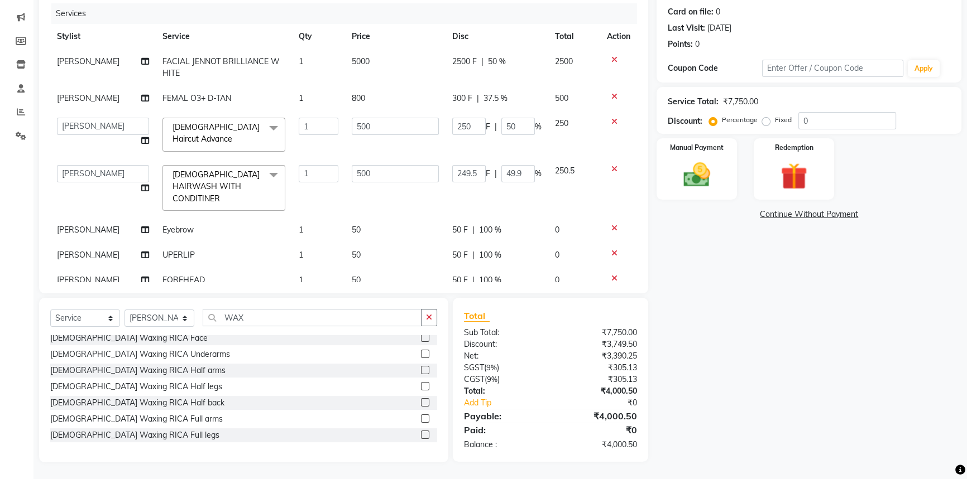
scroll to position [40, 0]
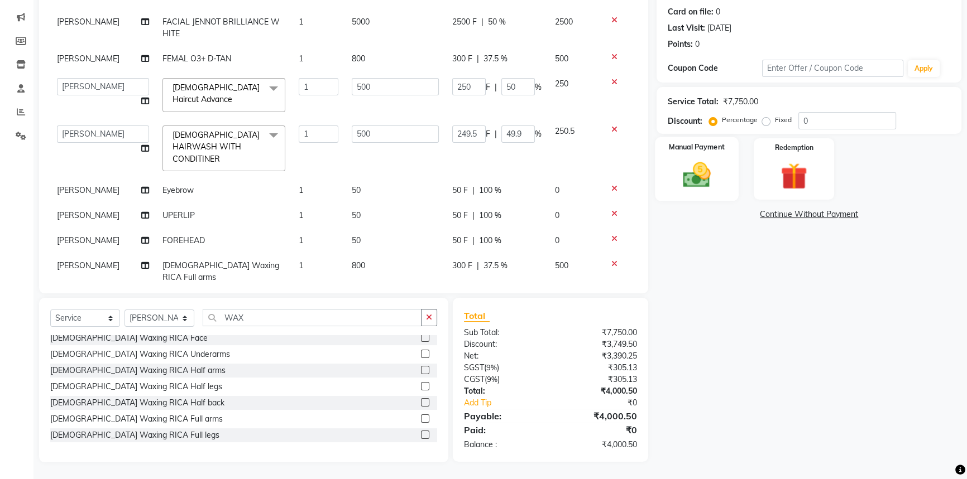
click at [715, 165] on img at bounding box center [696, 175] width 45 height 32
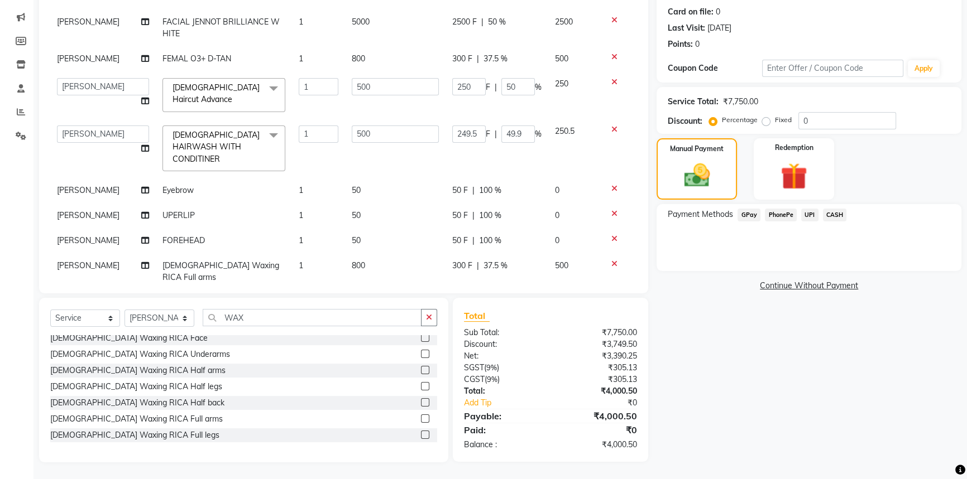
click at [809, 212] on span "UPI" at bounding box center [809, 215] width 17 height 13
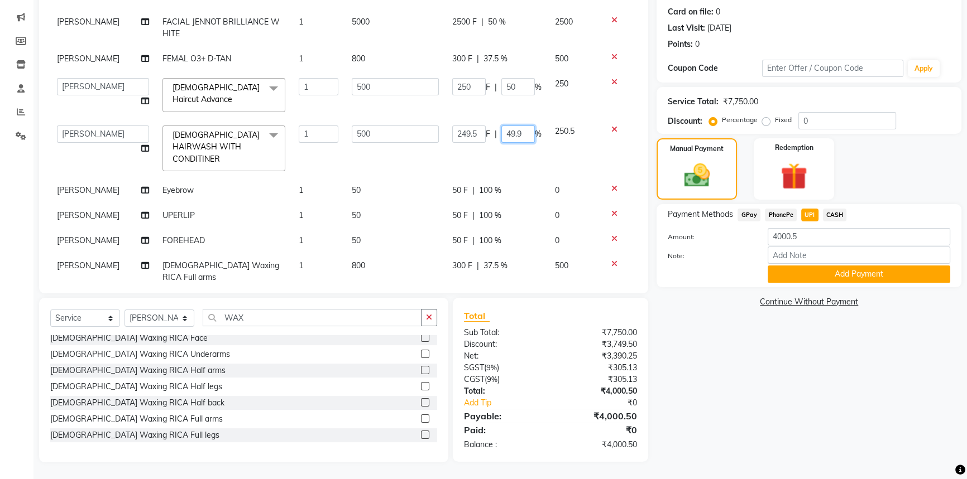
click at [513, 134] on input "49.9" at bounding box center [517, 134] width 33 height 17
type input "4"
type input "50"
click at [828, 212] on span "CASH" at bounding box center [835, 215] width 24 height 13
type input "4000"
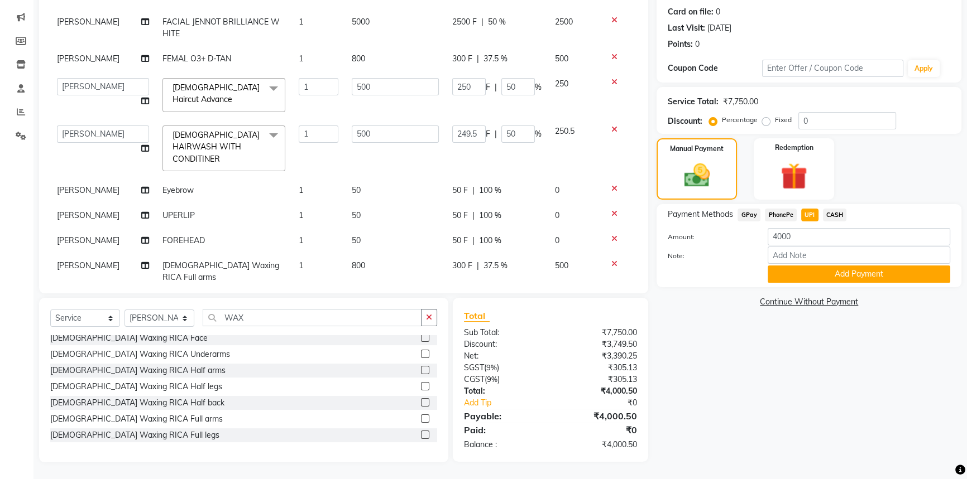
scroll to position [29, 0]
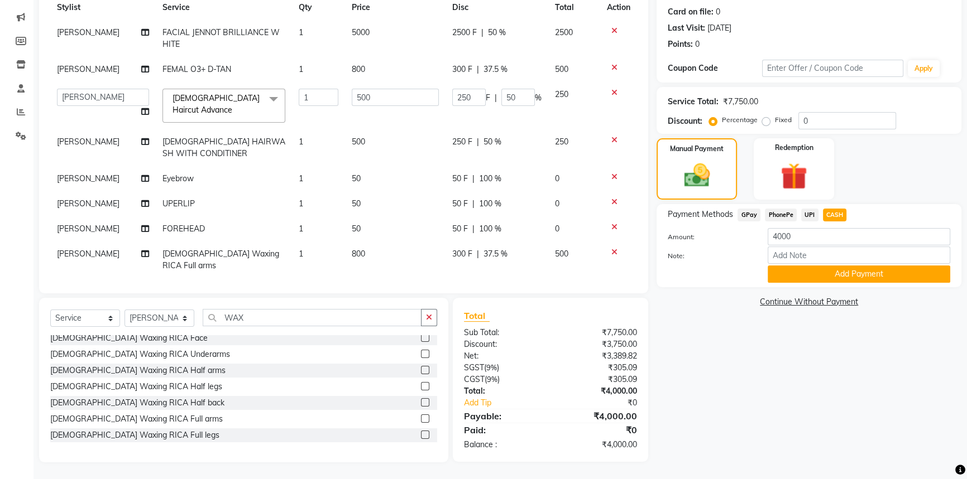
click at [812, 212] on span "UPI" at bounding box center [809, 215] width 17 height 13
click at [819, 271] on button "Add Payment" at bounding box center [858, 274] width 183 height 17
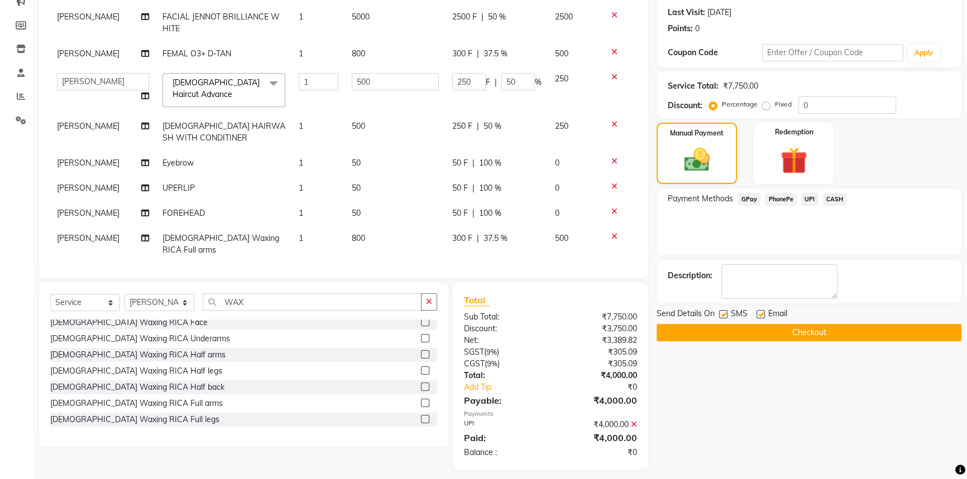
scroll to position [158, 0]
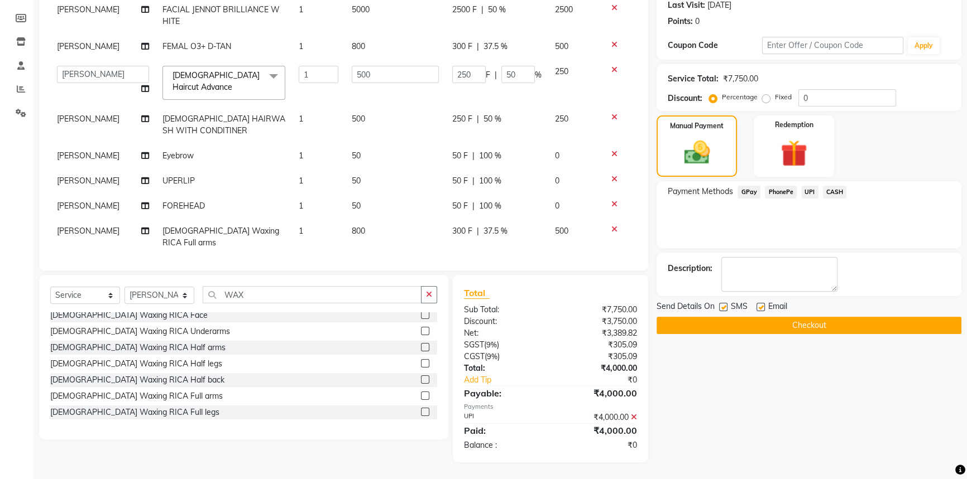
click at [821, 320] on button "Checkout" at bounding box center [808, 325] width 305 height 17
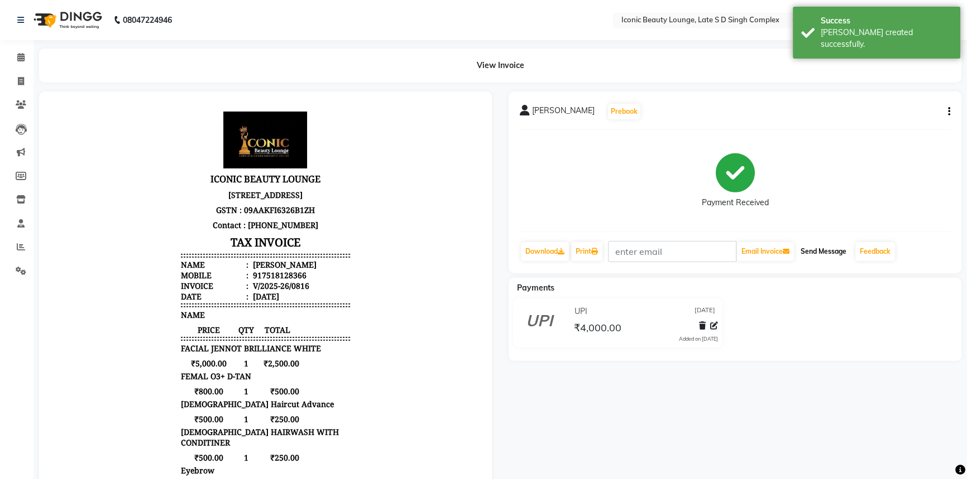
click at [828, 244] on button "Send Message" at bounding box center [823, 251] width 55 height 19
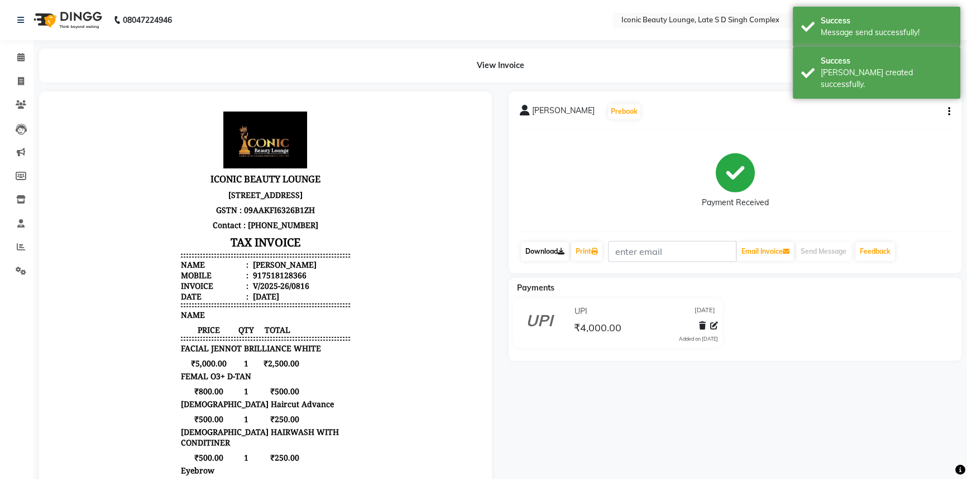
click at [558, 247] on link "Download" at bounding box center [545, 251] width 48 height 19
click at [580, 253] on link "Print" at bounding box center [586, 251] width 31 height 19
click at [592, 246] on link "Print" at bounding box center [586, 251] width 31 height 19
